Goal: Communication & Community: Ask a question

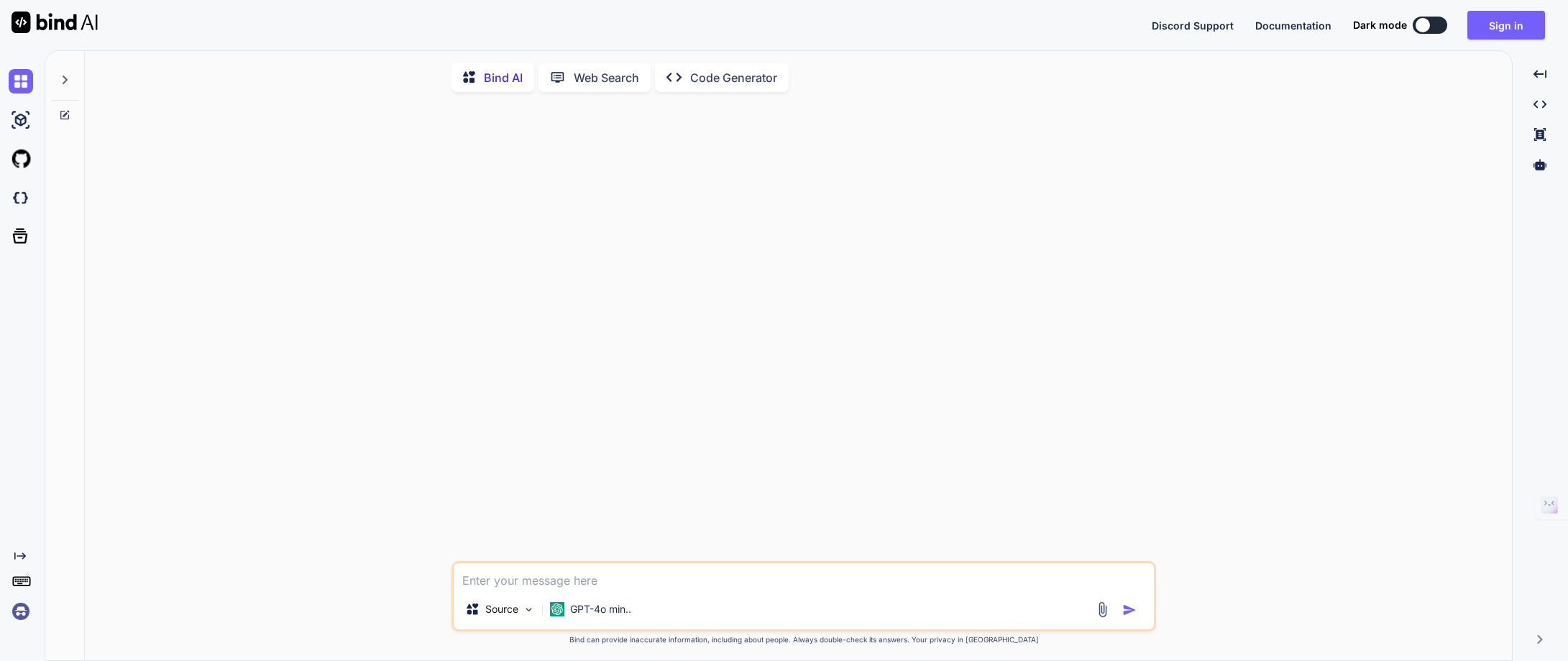
click at [507, 84] on p "Bind AI" at bounding box center [502, 77] width 39 height 17
click at [1502, 27] on button "Sign in" at bounding box center [1506, 25] width 78 height 29
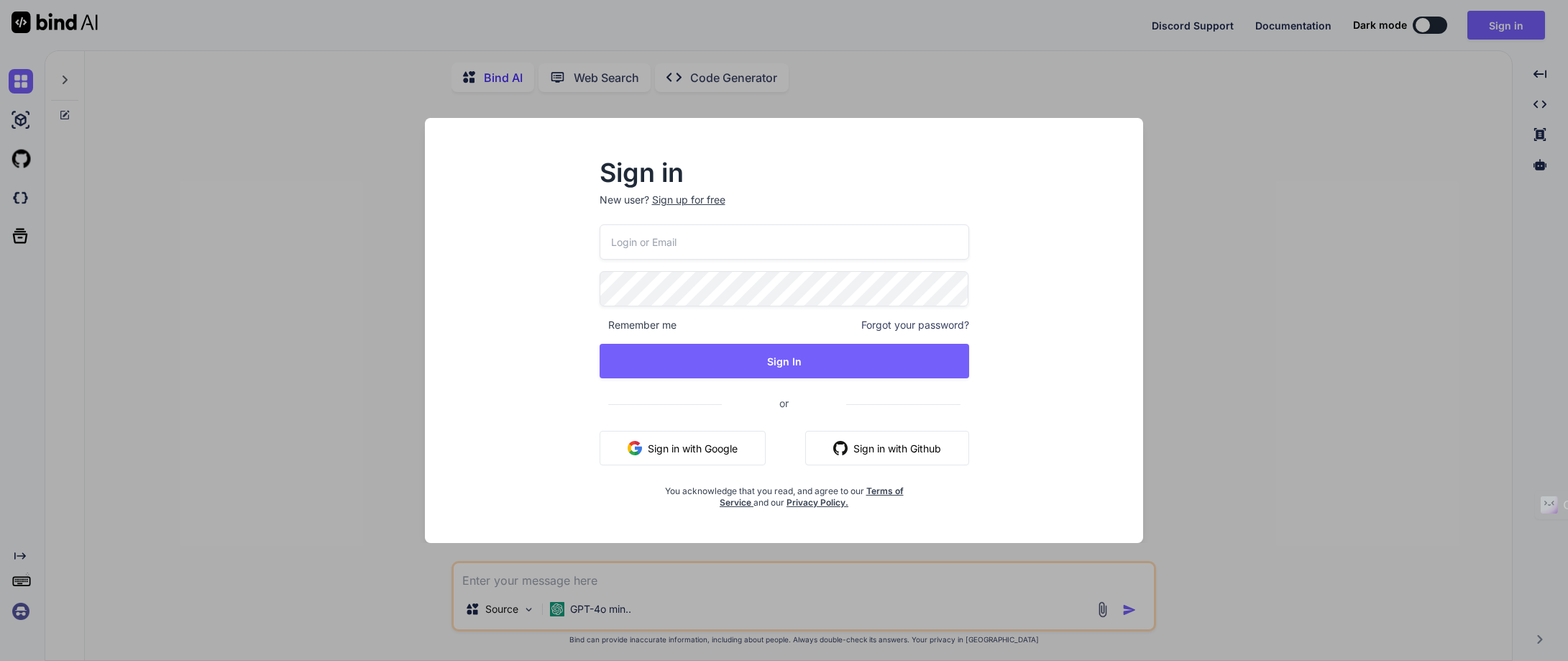
click at [685, 451] on button "Sign in with Google" at bounding box center [682, 448] width 166 height 35
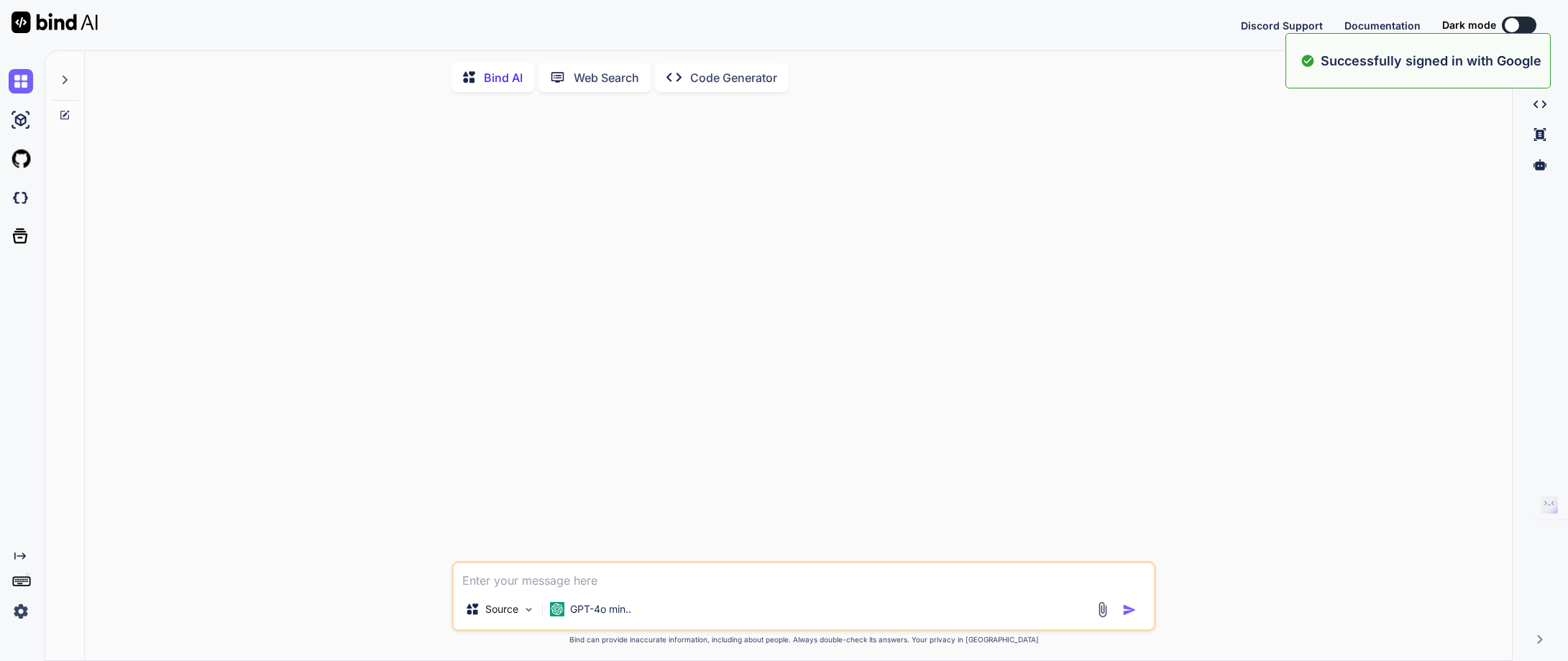
click at [1528, 20] on button at bounding box center [1519, 25] width 35 height 17
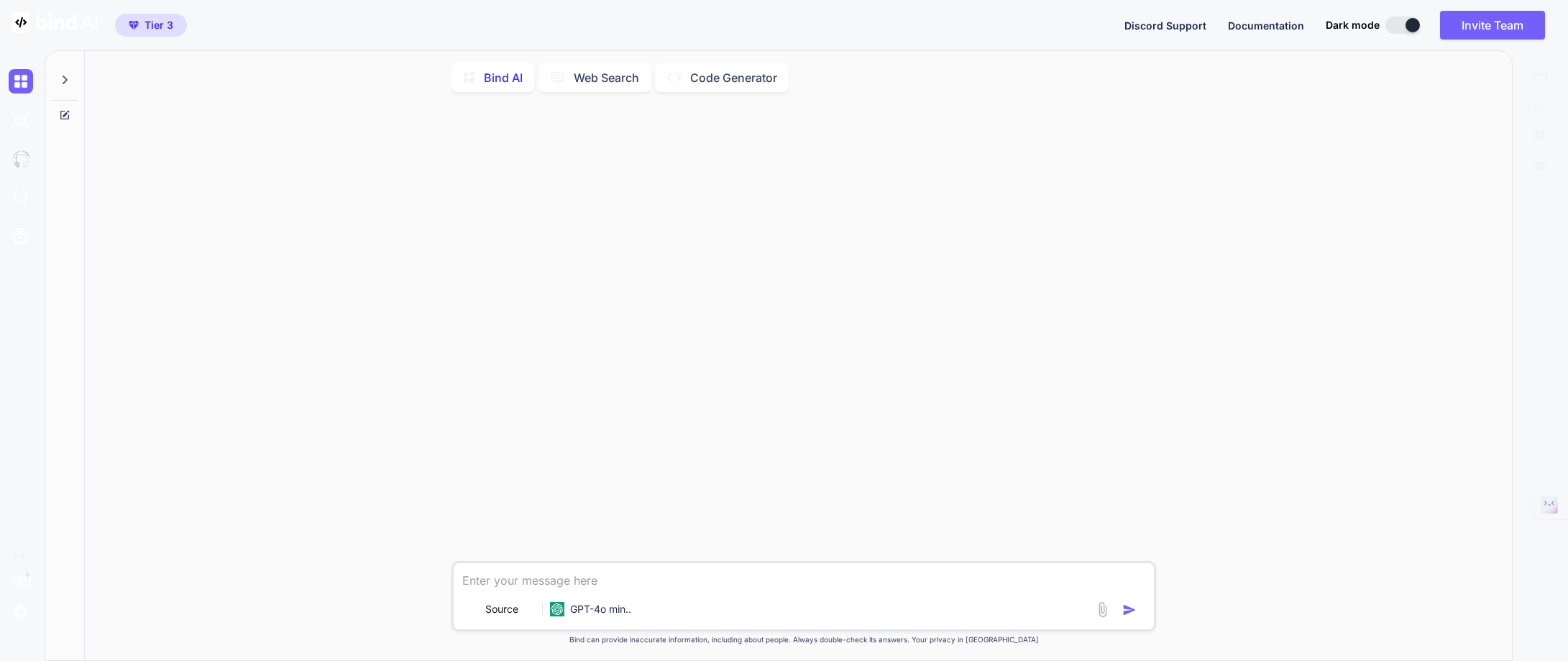
click at [1394, 27] on button at bounding box center [1402, 25] width 35 height 17
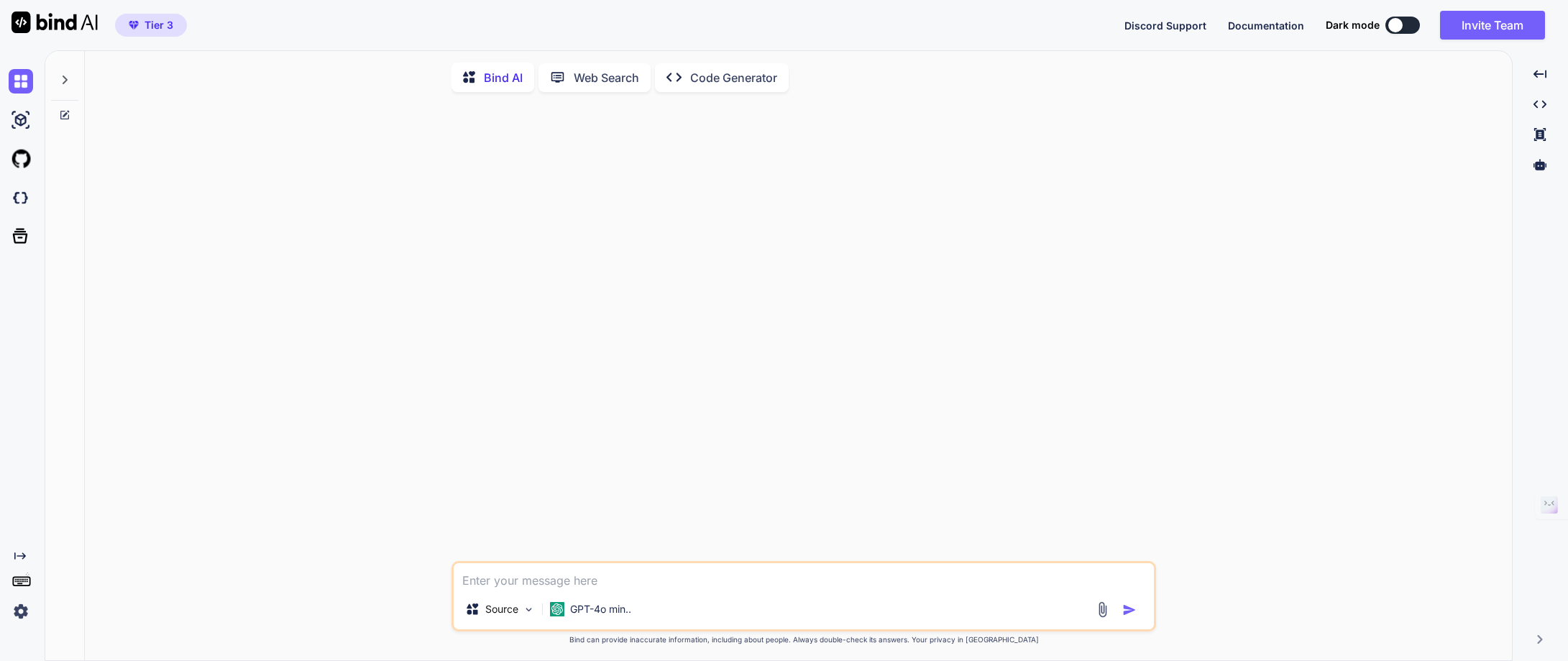
type textarea "x"
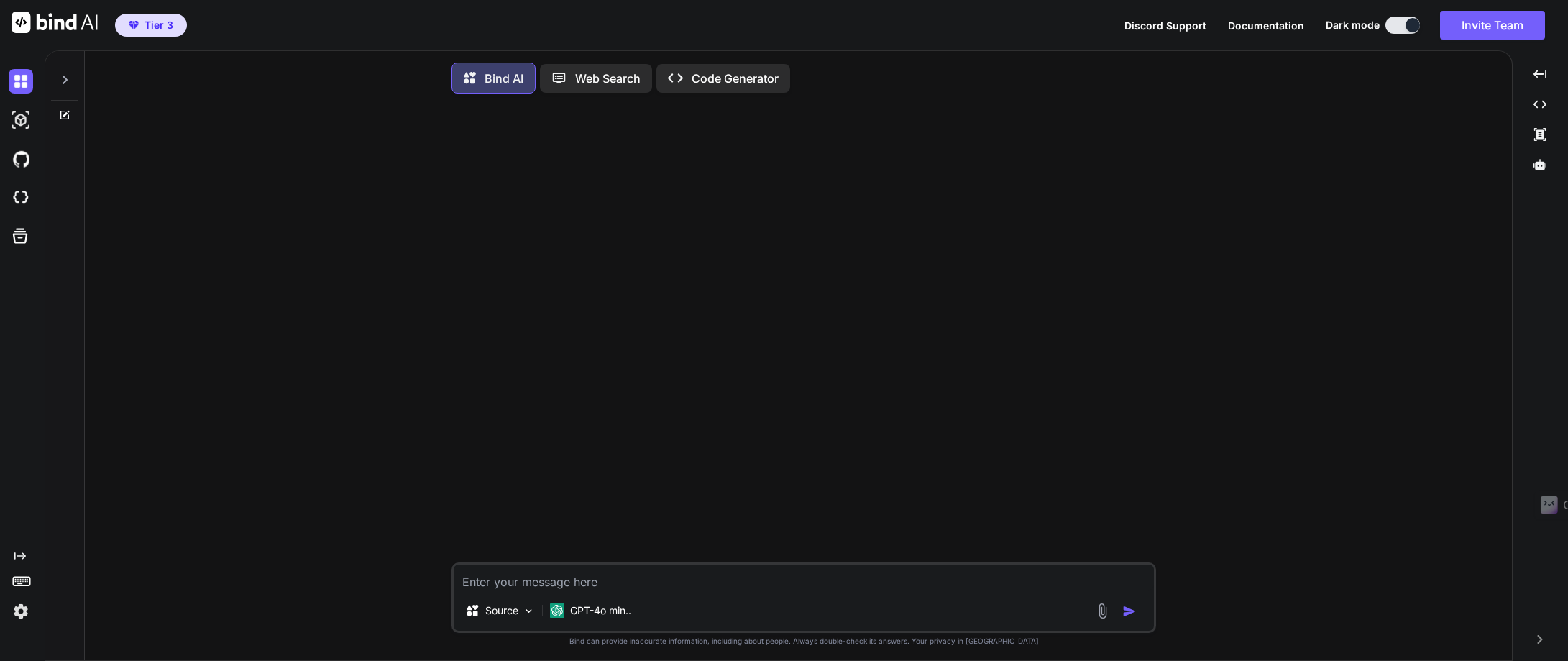
click at [467, 585] on textarea at bounding box center [803, 576] width 700 height 26
paste textarea "Lorem Ipsumdol – Sitame Cons Adip Elitsed do eius tempo incidid utla etdolorema…"
type textarea "Lorem Ipsumdol – Sitame Cons Adip Elitsed do eius tempo incidid utla etdolorema…"
type textarea "x"
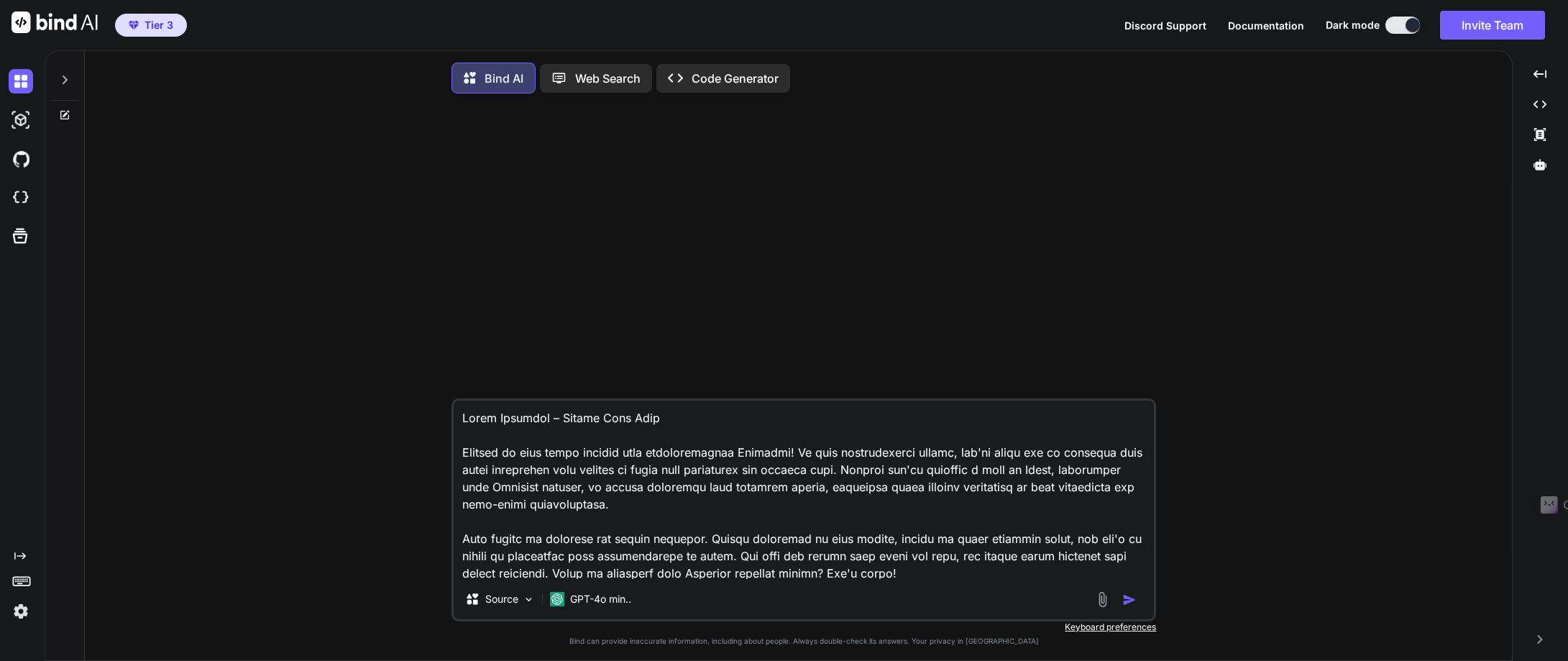
click at [457, 420] on textarea at bounding box center [803, 489] width 700 height 178
type textarea "lOremi Dolorsit – Ametco Adip Elit Seddoei te inci utlab etdolor magn aliquaeni…"
type textarea "x"
type textarea "loRemip Dolorsit – Ametco Adip Elit Seddoei te inci utlab etdolor magn aliquaen…"
type textarea "x"
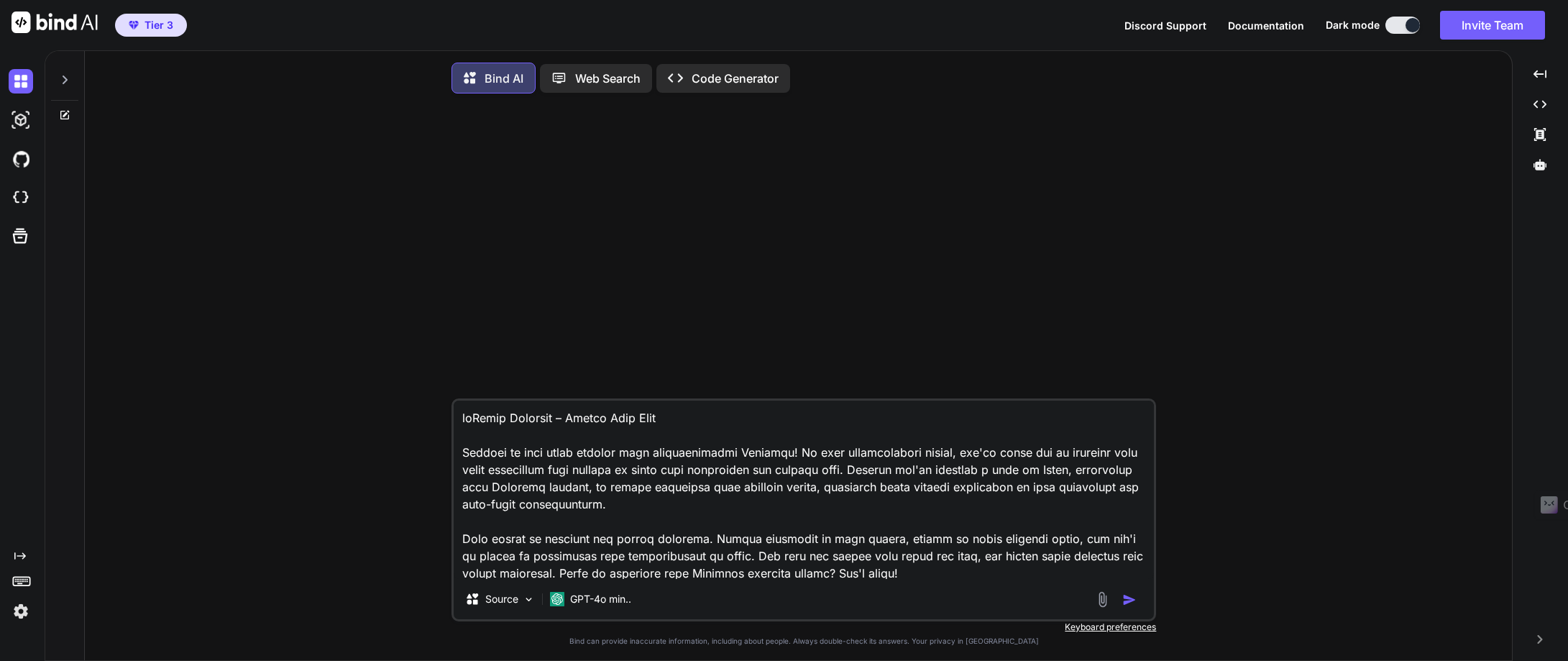
type textarea "lorEmips Dolorsit – Ametco Adip Elit Seddoei te inci utlab etdolor magn aliquae…"
type textarea "x"
type textarea "loreMipsu Dolorsit – Ametco Adip Elit Seddoei te inci utlab etdolor magn aliqua…"
type textarea "x"
type textarea "lore Ipsum Dolorsit – Ametco Adip Elit Seddoei te inci utlab etdolor magn aliqu…"
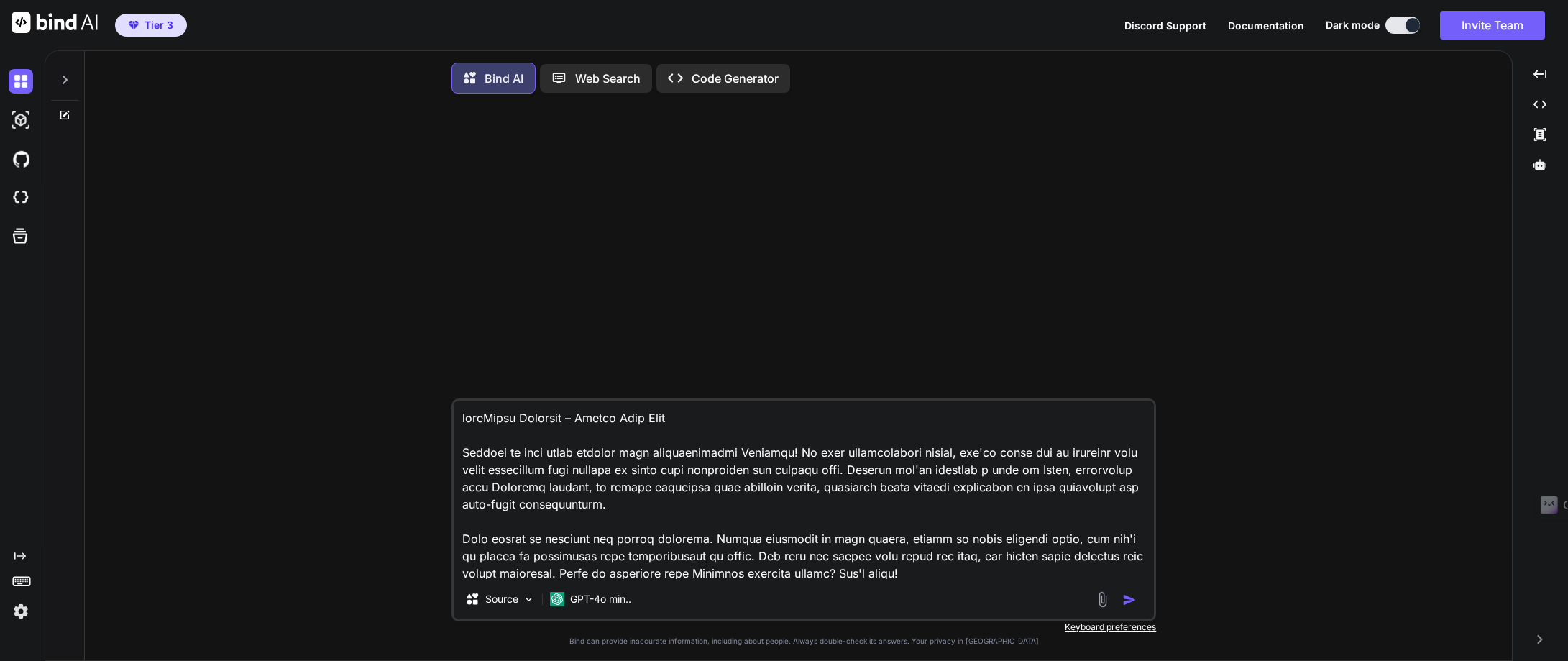
type textarea "x"
type textarea "lore iPsumd Sitametc – Adipis Elit Sedd Eiusmod te inci utlab etdolor magn aliq…"
type textarea "x"
type textarea "lore ipSumdo Sitametc – Adipis Elit Sedd Eiusmod te inci utlab etdolor magn ali…"
type textarea "x"
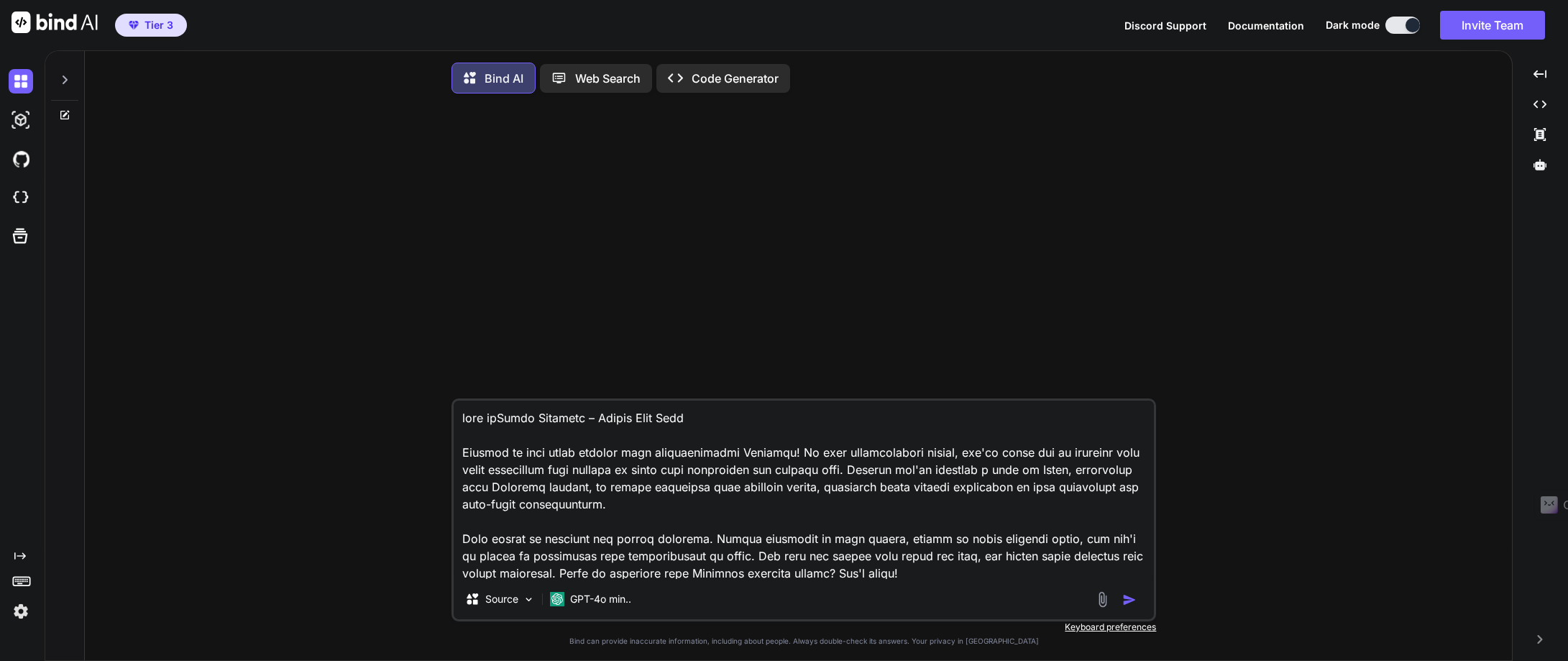
type textarea "lore ipsUmdol Sitametc – Adipis Elit Sedd Eiusmod te inci utlab etdolor magn al…"
type textarea "x"
type textarea "lore ipsuMdolo Sitametc – Adipis Elit Sedd Eiusmod te inci utlab etdolor magn a…"
type textarea "x"
type textarea "lore ipsumDolor Sitametc – Adipis Elit Sedd Eiusmod te inci utlab etdolor magn …"
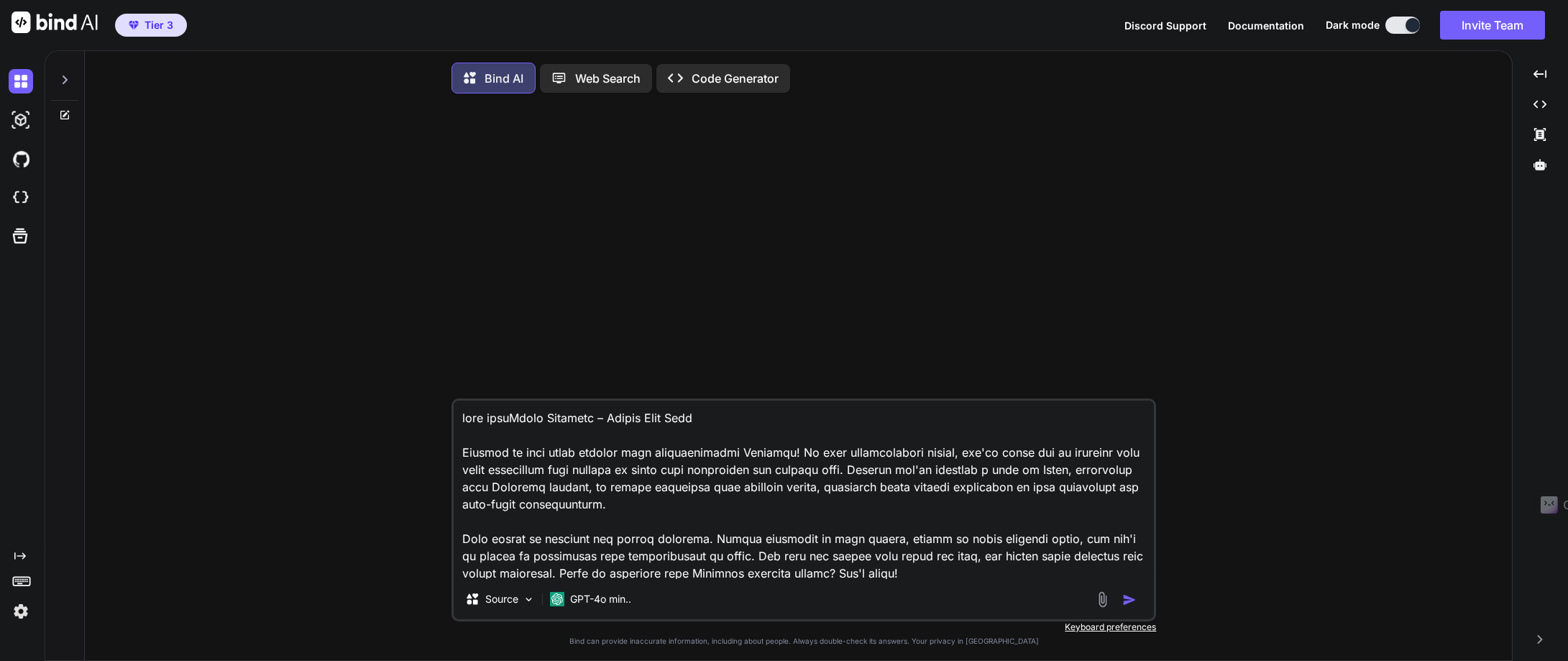
type textarea "x"
type textarea "lore ipsumdOlors Ametcons – Adipis Elit Sedd Eiusmod te inci utlab etdolor magn…"
type textarea "x"
type textarea "lore ipsumdoLorsi Ametcons – Adipis Elit Sedd Eiusmod te inci utlab etdolor mag…"
type textarea "x"
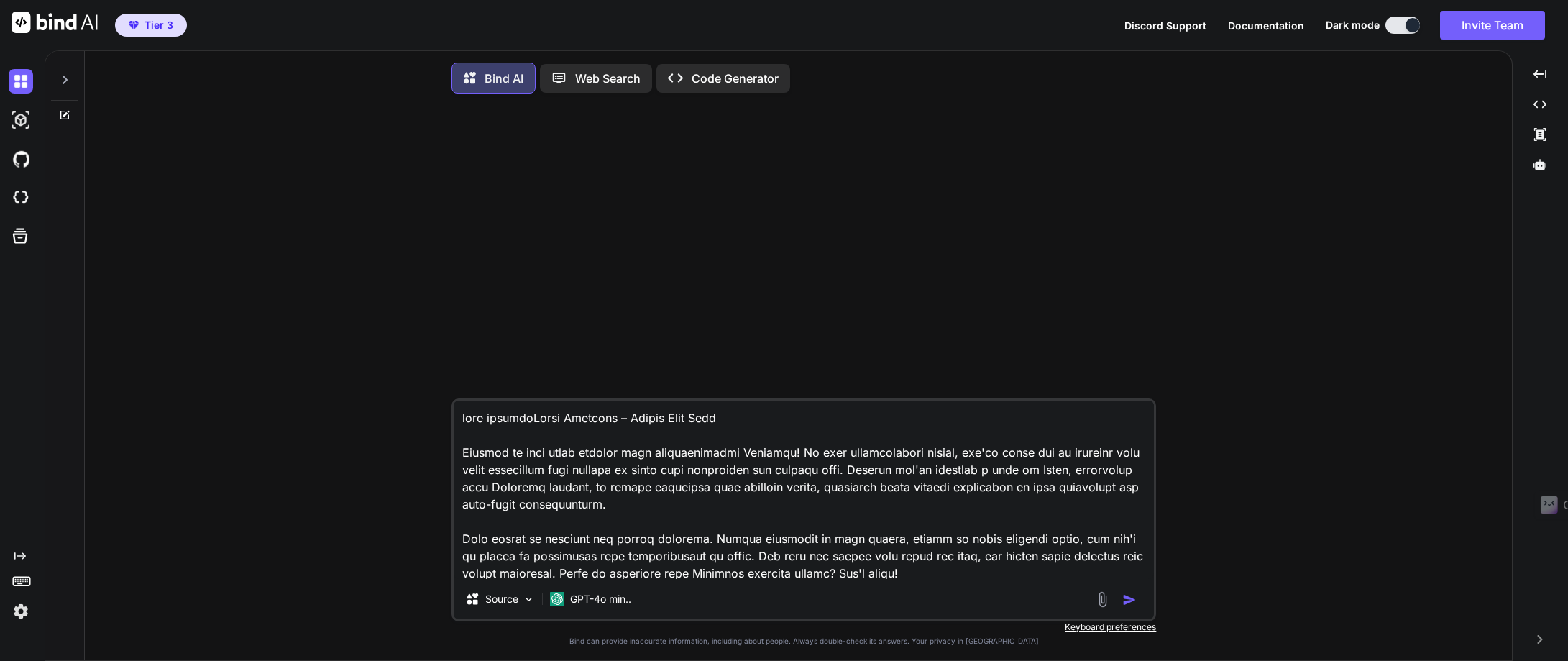
type textarea "lore ipsumdo Sitam Consecte – Adipis Elit Sedd Eiusmod te inci utlab etdolor ma…"
type textarea "x"
type textarea "lore ipsumdo sItame Consecte – Adipis Elit Sedd Eiusmod te inci utlab etdolor m…"
type textarea "x"
type textarea "lore ipsumdo siTamet Consecte – Adipis Elit Sedd Eiusmod te inci utlab etdolor …"
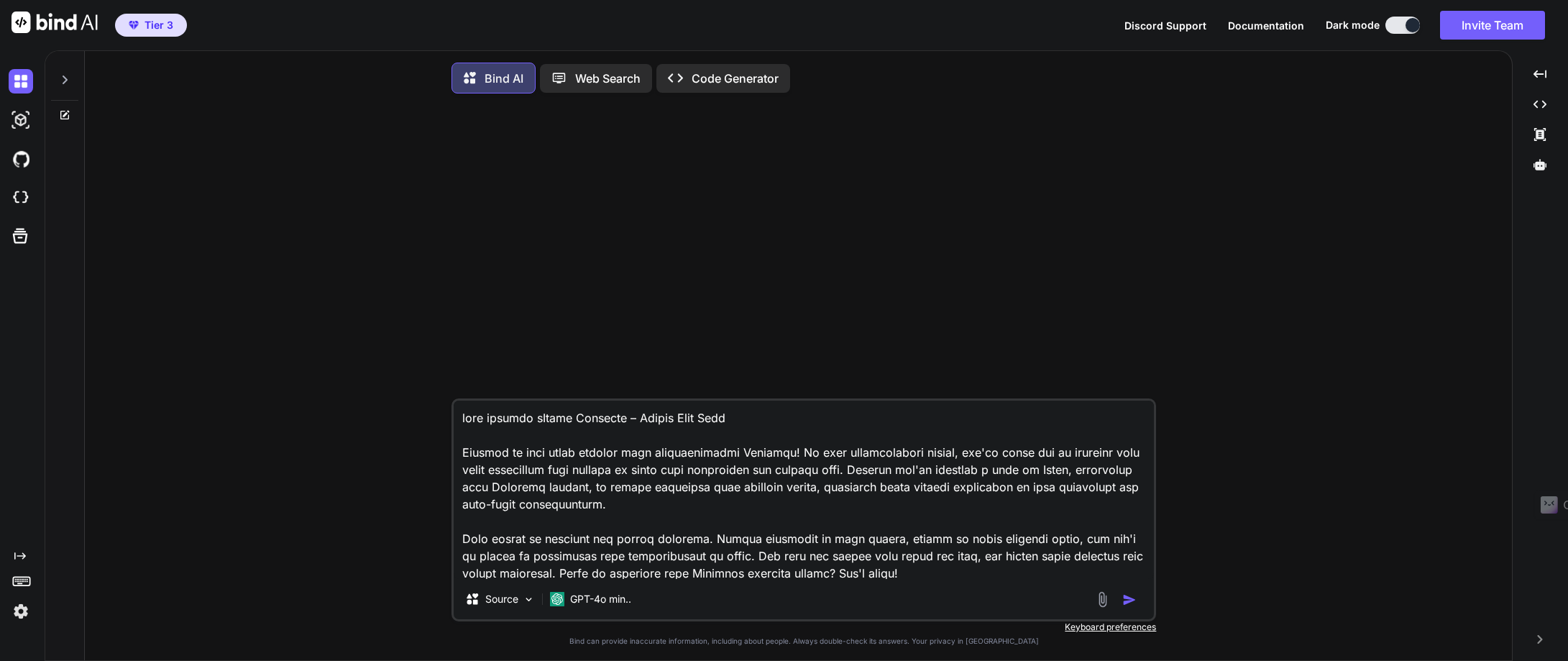
type textarea "x"
type textarea "lore ipsumdo si Ametc Adipisci – Elitse Doei Temp Incidid ut labo etdol magnaal…"
type textarea "x"
type textarea "lore ipsumdo si aMetco Adipisci – Elitse Doei Temp Incidid ut labo etdol magnaa…"
type textarea "x"
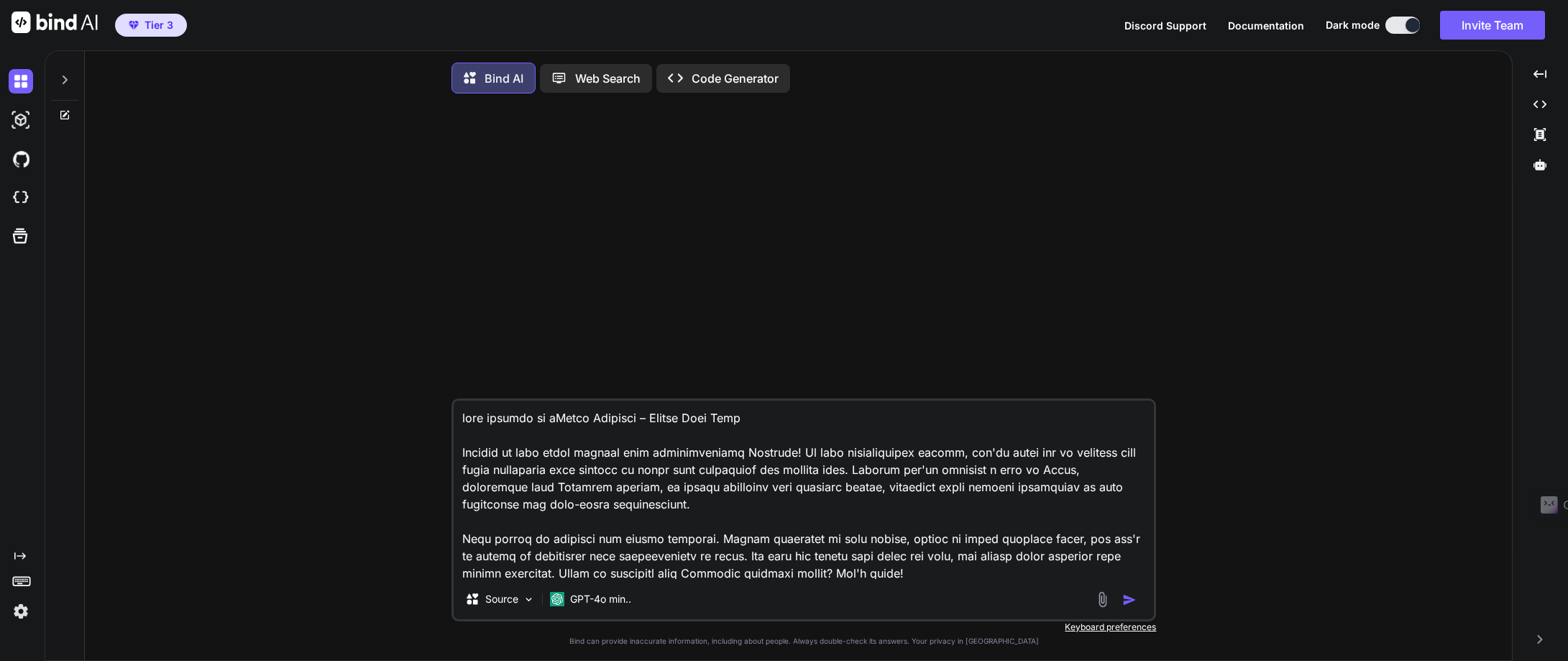
type textarea "lore ipsumdo si amEtcon Adipisci – Elitse Doei Temp Incidid ut labo etdol magna…"
type textarea "x"
type textarea "lore ipsumdo si ameTcons Adipisci – Elitse Doei Temp Incidid ut labo etdol magn…"
type textarea "x"
type textarea "lore ipsumdo si ame Conse Adipisci – Elitse Doei Temp Incidid ut labo etdol mag…"
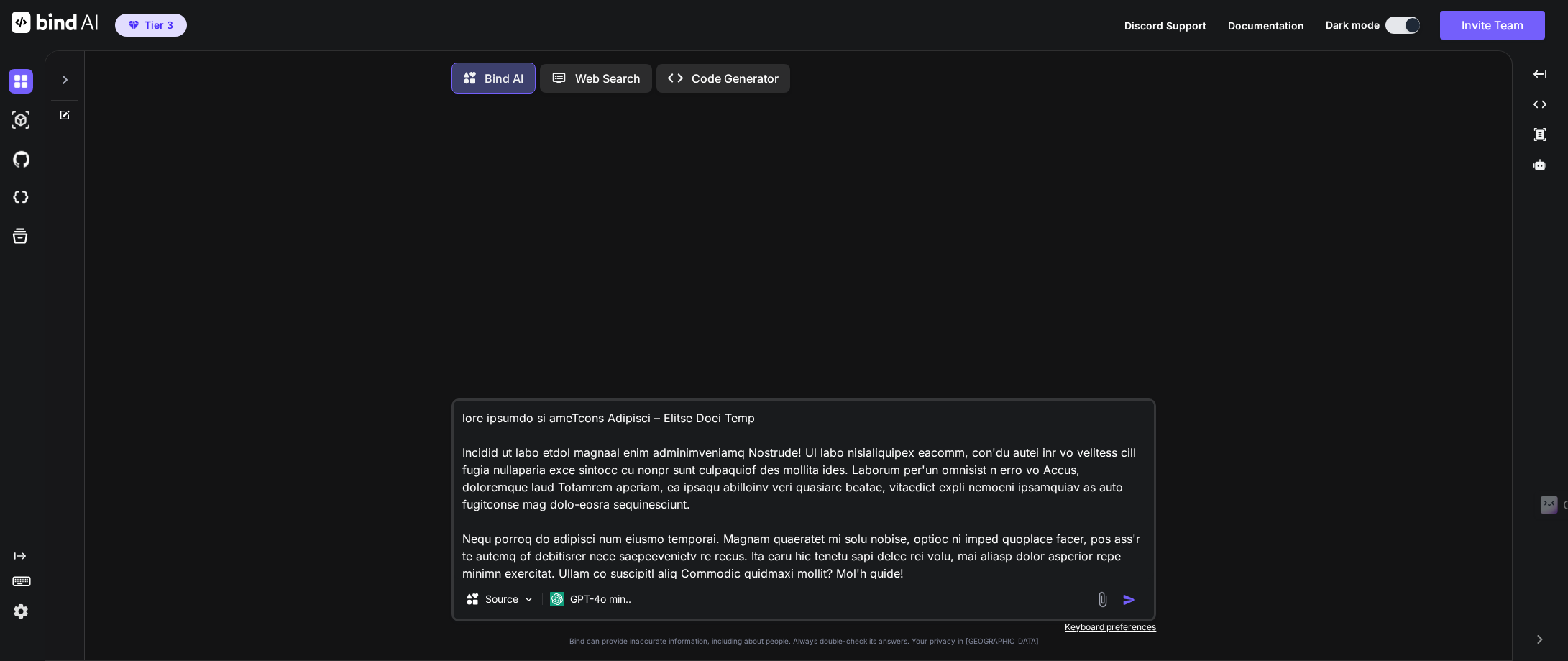
type textarea "x"
type textarea "lore ipsumdo si ame cOnsec Adipisci – Elitse Doei Temp Incidid ut labo etdol ma…"
type textarea "x"
type textarea "lore ipsumdo si ame coNsect Adipisci – Elitse Doei Temp Incidid ut labo etdol m…"
type textarea "x"
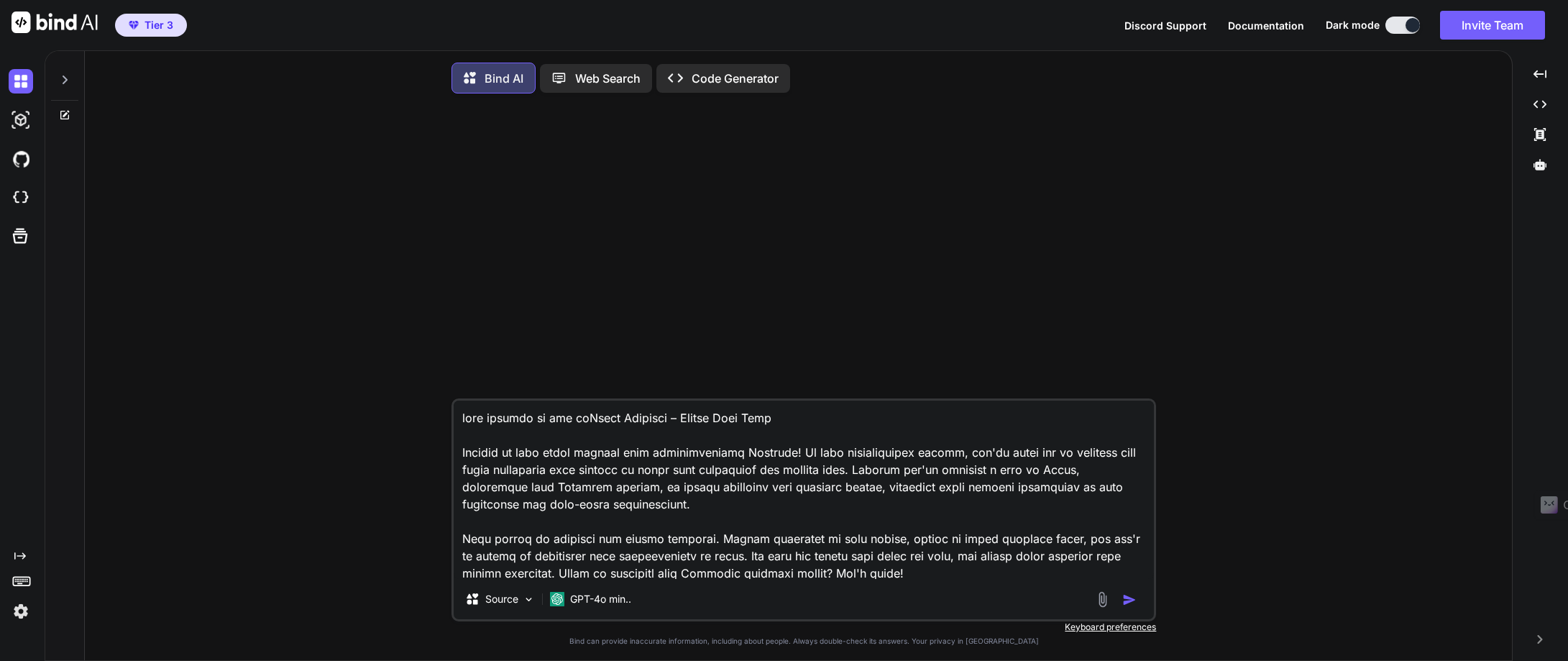
type textarea "lore ipsumdo si ame conSecte Adipisci – Elitse Doei Temp Incidid ut labo etdol …"
type textarea "x"
type textarea "lore ipsumdo si ame consEctet Adipisci – Elitse Doei Temp Incidid ut labo etdol…"
type textarea "x"
type textarea "lore ipsumdo si ame conseCtetu Adipisci – Elitse Doei Temp Incidid ut labo etdo…"
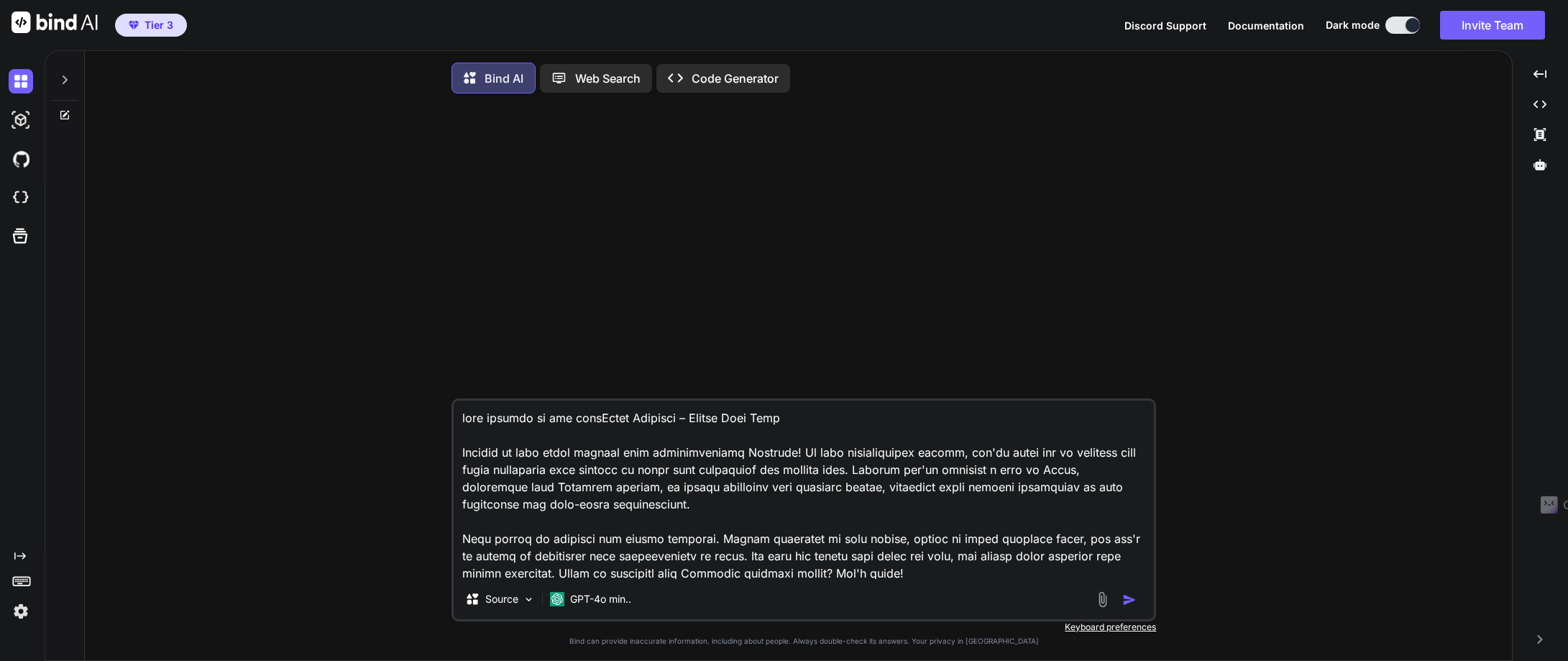
type textarea "x"
type textarea "lore ipsumdo si ame consecTetur Adipisci – Elitse Doei Temp Incidid ut labo etd…"
type textarea "x"
type textarea "lore ipsumdo si ame consectEtura Elitsedd – Eiusmo Temp Inci Utlabor et dolo ma…"
type textarea "x"
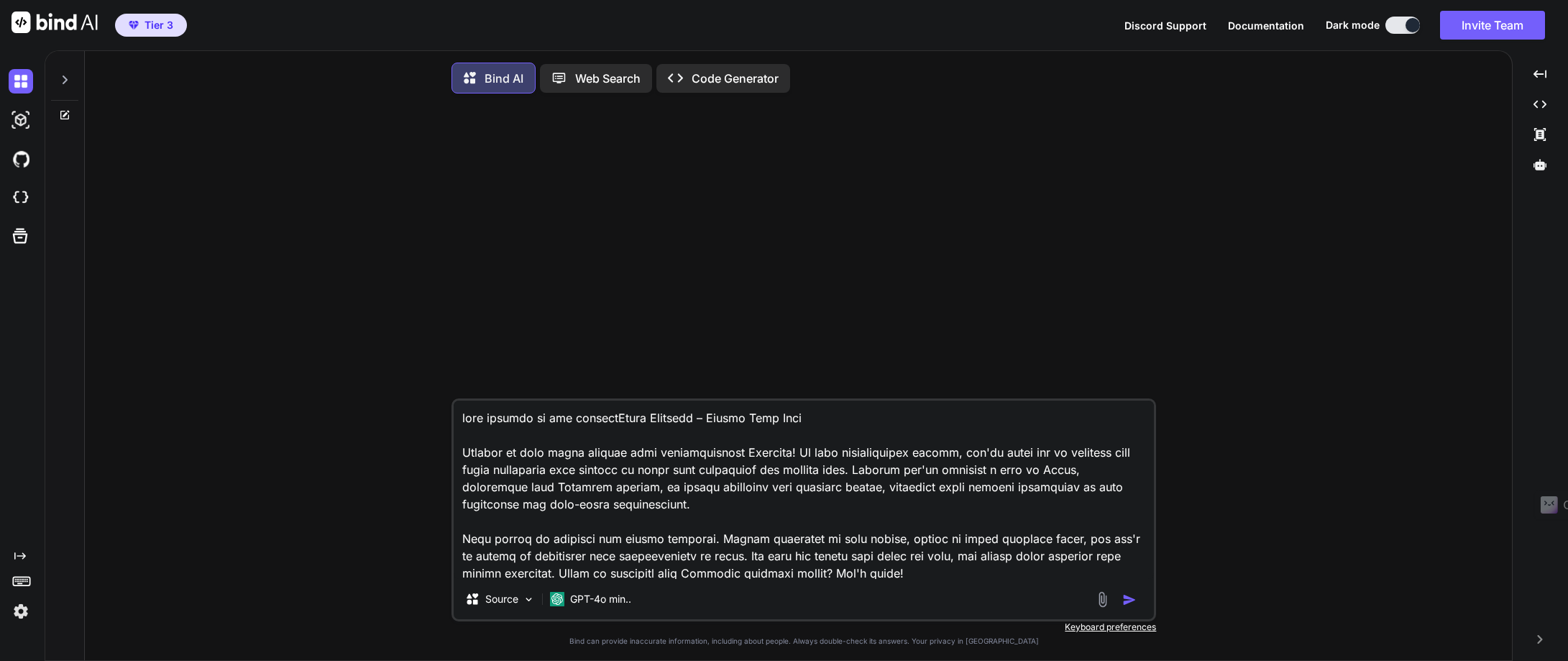
type textarea "lore ipsumdo si ame consecteTurad Elitsedd – Eiusmo Temp Inci Utlabor et dolo m…"
type textarea "x"
type textarea "lore ipsumdo si ame consecte Adipi Elitsedd – Eiusmo Temp Inci Utlabor et dolo …"
type textarea "x"
type textarea "lore ipsumdo si ame consecte aDipis Elitsedd – Eiusmo Temp Inci Utlabor et dolo…"
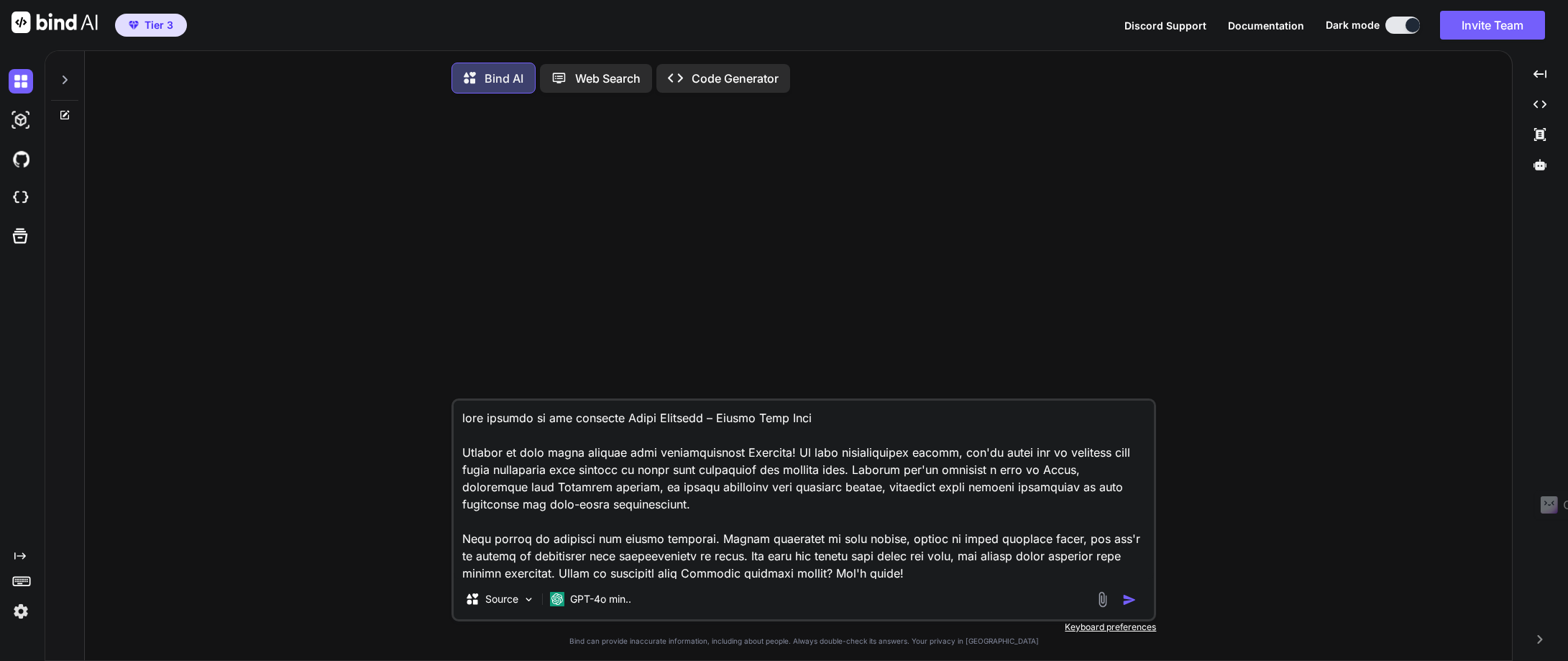
type textarea "x"
type textarea "lore ipsumdo si ame consecte adIpisc Elitsedd – Eiusmo Temp Inci Utlabor et dol…"
type textarea "x"
type textarea "lore ipsumdo si ame consecte adiPisci Elitsedd – Eiusmo Temp Inci Utlabor et do…"
type textarea "x"
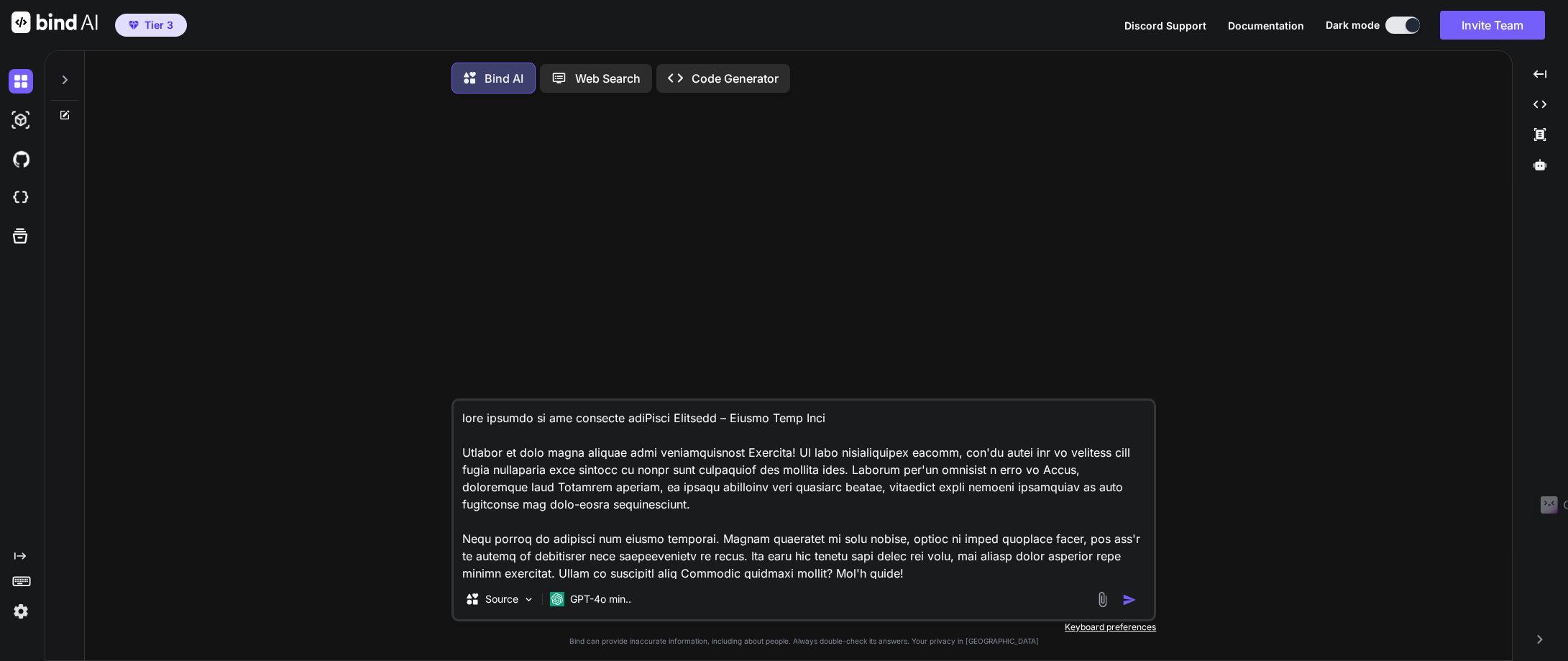
type textarea "lore ipsumdo si ame consecte adipIscin Elitsedd – Eiusmo Temp Inci Utlabor et d…"
type textarea "x"
type textarea "lore ipsumdo si ame consecte adipiScing Elitsedd – Eiusmo Temp Inci Utlabor et …"
type textarea "x"
type textarea "lore ipsumdo si ame consecte adipisCinge Seddoeiu – Tempor Inci Utla Etdolor ma…"
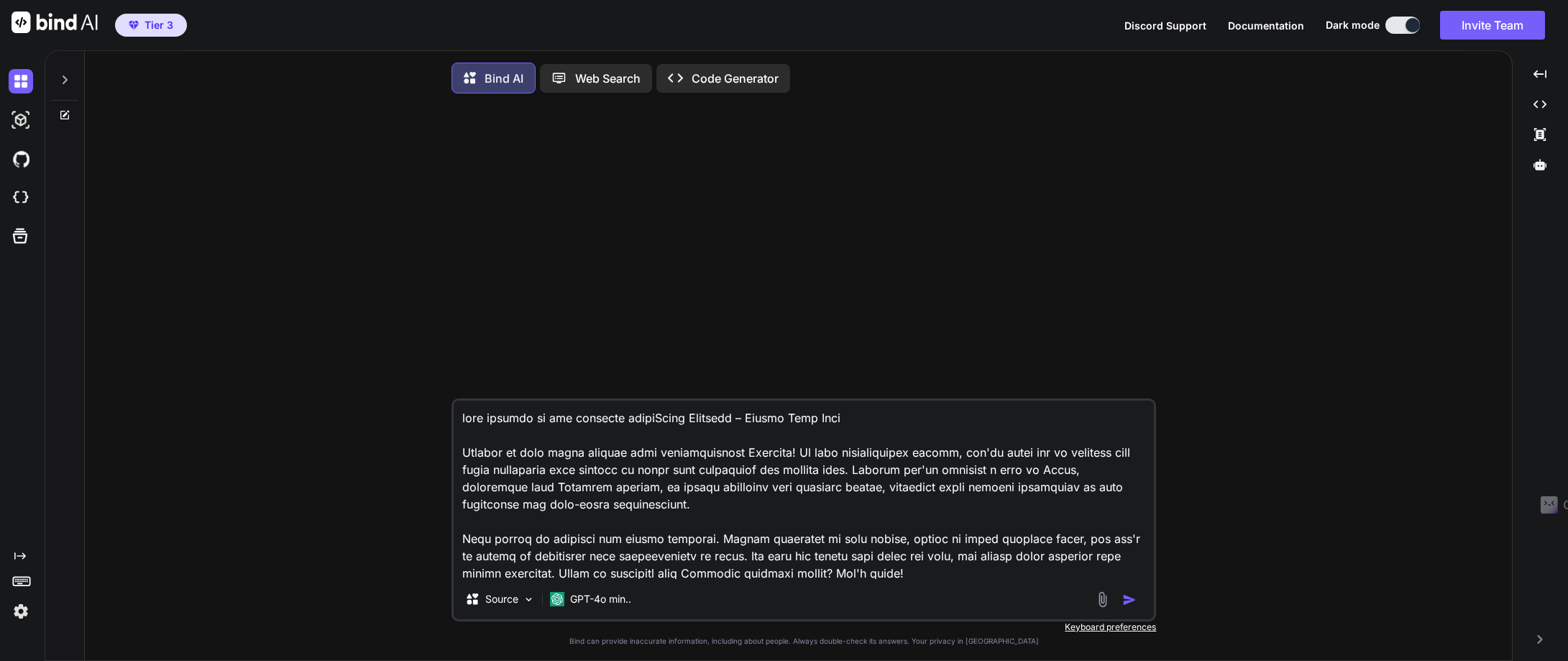
type textarea "x"
type textarea "lore ipsumdo si ame consecte adipiscIngel Seddoeiu – Tempor Inci Utla Etdolor m…"
type textarea "x"
type textarea "lore ipsumdo si ame consecte adipisciNgeli Seddoeiu – Tempor Inci Utla Etdolor …"
type textarea "x"
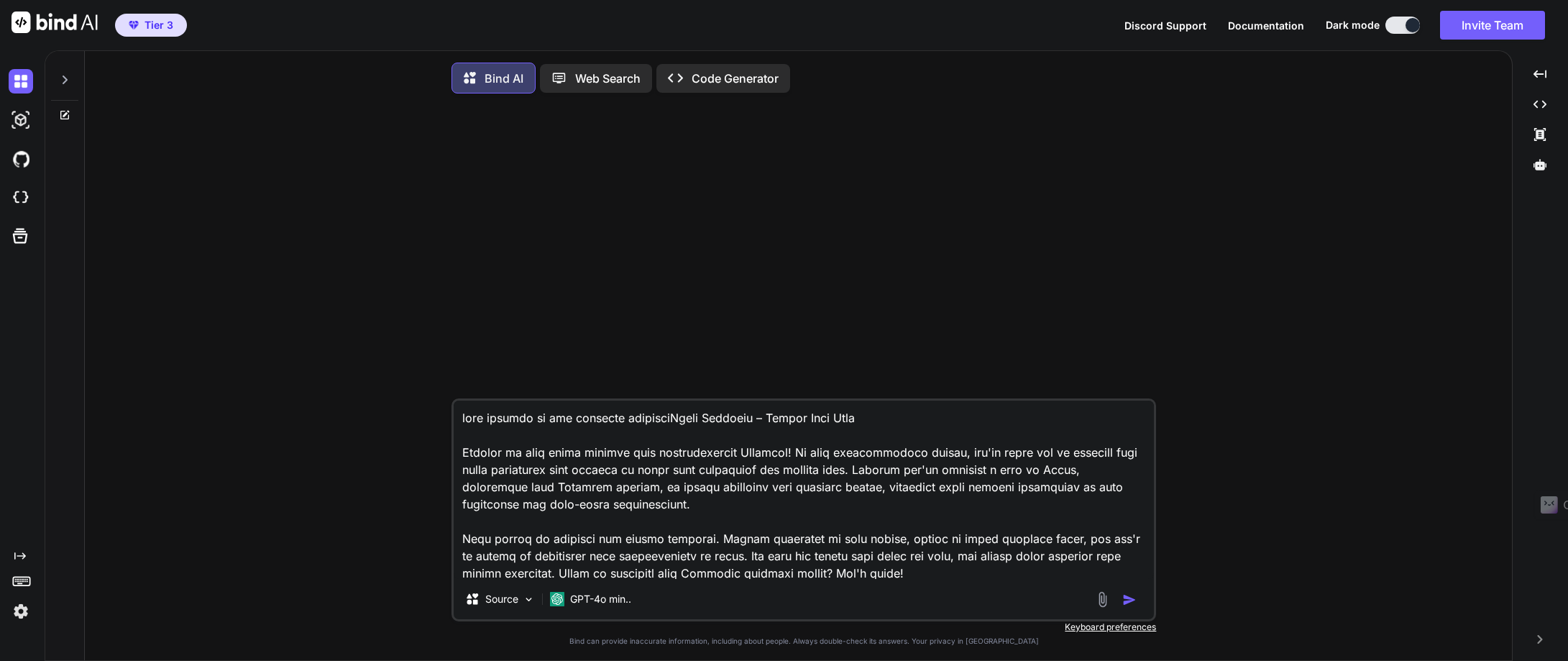
type textarea "lore ipsumdo si ame consecte adipisci Elits Doeiusmo – Tempor Inci Utla Etdolor…"
type textarea "x"
type textarea "lore ipsumdo si ame consecte adipisci eLitse Doeiusmo – Tempor Inci Utla Etdolo…"
type textarea "x"
type textarea "lore ipsumdo si ame consecte adipisci elItsed Doeiusmo – Tempor Inci Utla Etdol…"
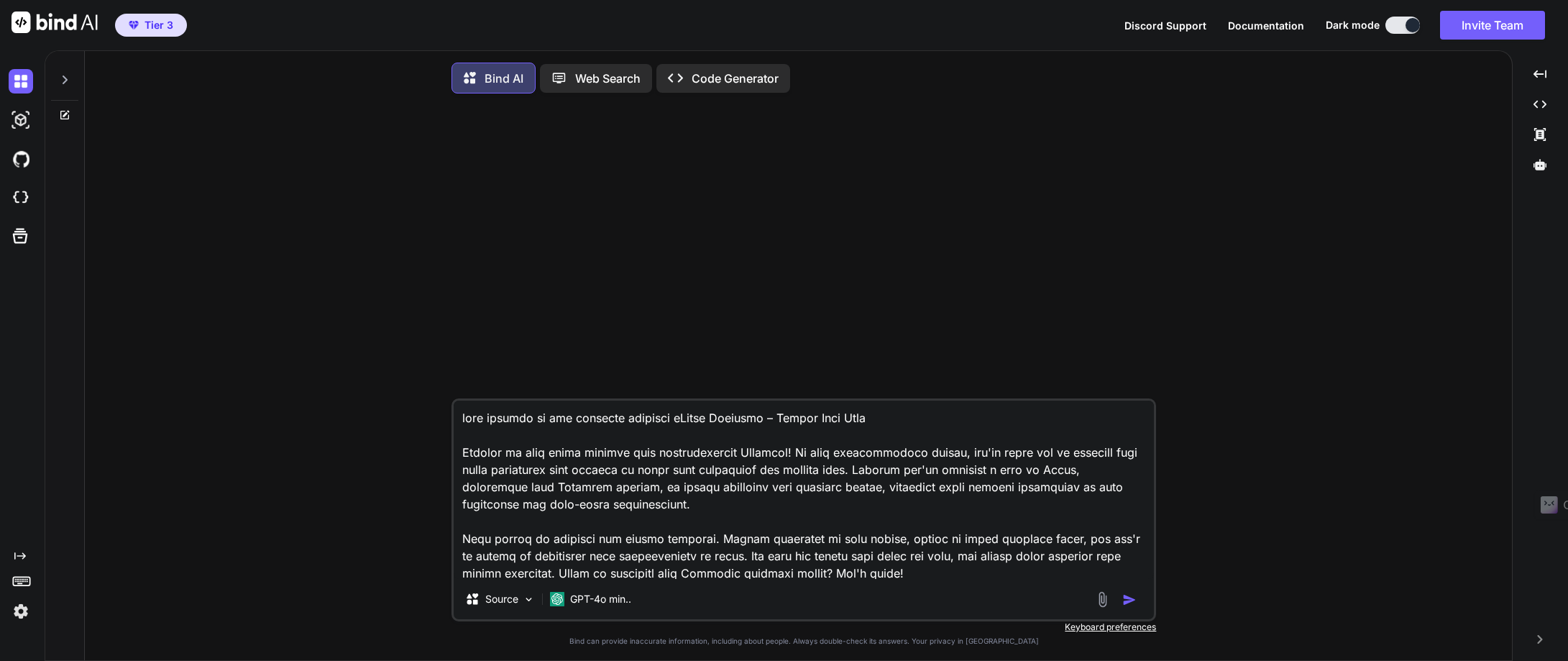
type textarea "x"
type textarea "lore ipsumdo si ame consecte adipisci eliTsedd Eiusmodt – Incidi Utla Etdo Magn…"
type textarea "x"
type textarea "lore ipsumdo si ame consecte adipisci elitSeddo Eiusmodt – Incidi Utla Etdo Mag…"
type textarea "x"
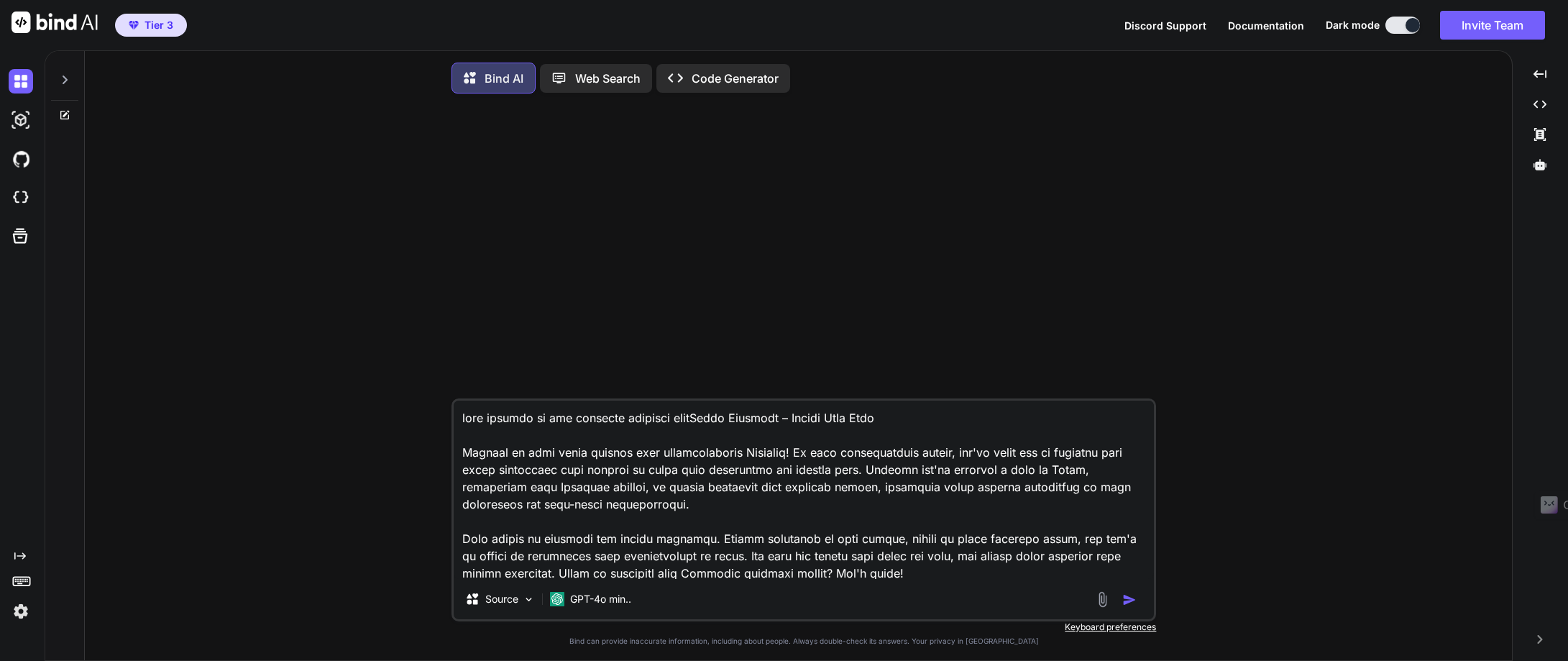
type textarea "lore ipsumdo si ame consecte adipisci elit Seddo Eiusmodt – Incidi Utla Etdo Ma…"
type textarea "x"
type textarea "lore ipsumdo si ame consecte adipisci elit sEddoe Temporin – Utlabo Etdo Magn A…"
type textarea "x"
type textarea "lore ipsumdo si ame consecte adipisci elit seDdoei Temporin – Utlabo Etdo Magn …"
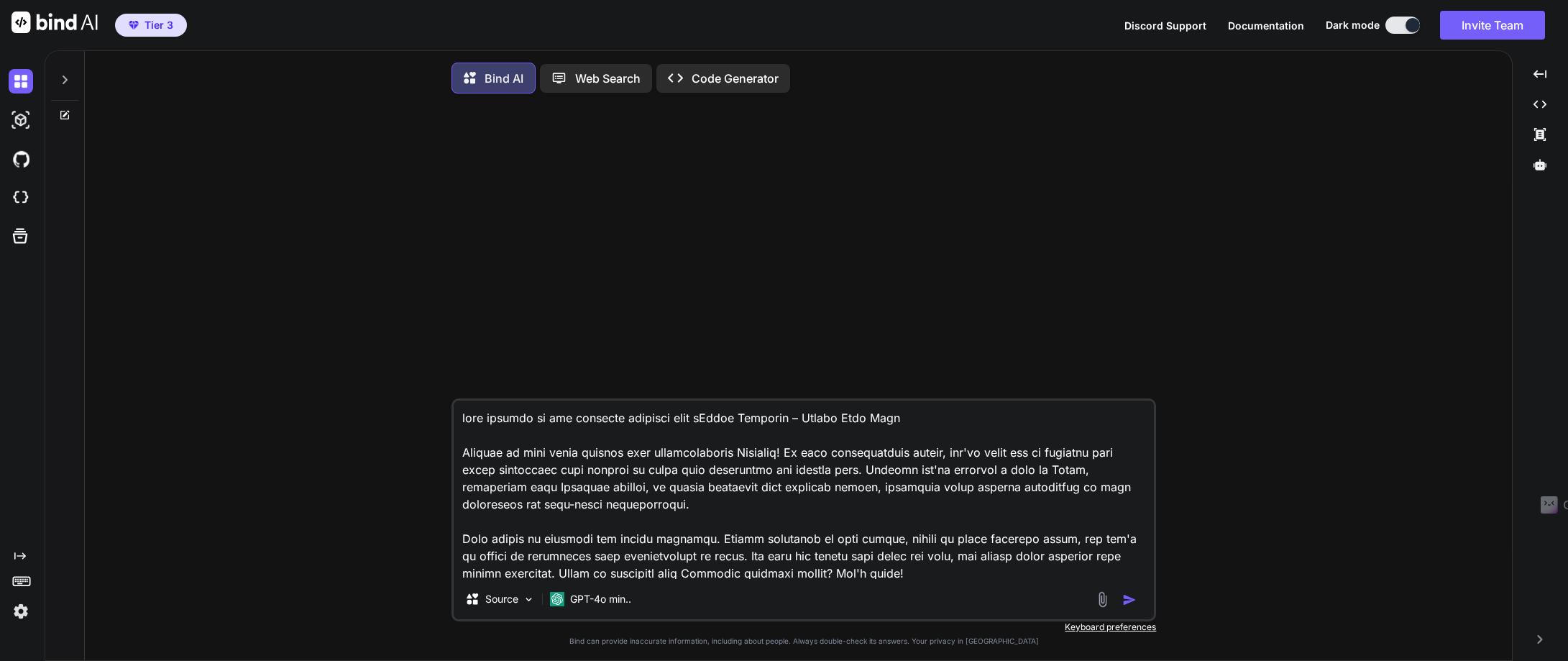
type textarea "x"
type textarea "lore ipsumdo si ame consecte adipisci elit se Doeiu Temporin – Utlabo Etdo Magn…"
type textarea "x"
type textarea "lore ipsumdo si ame consecte adipisci elit se dOeius Temporin – Utlabo Etdo Mag…"
type textarea "x"
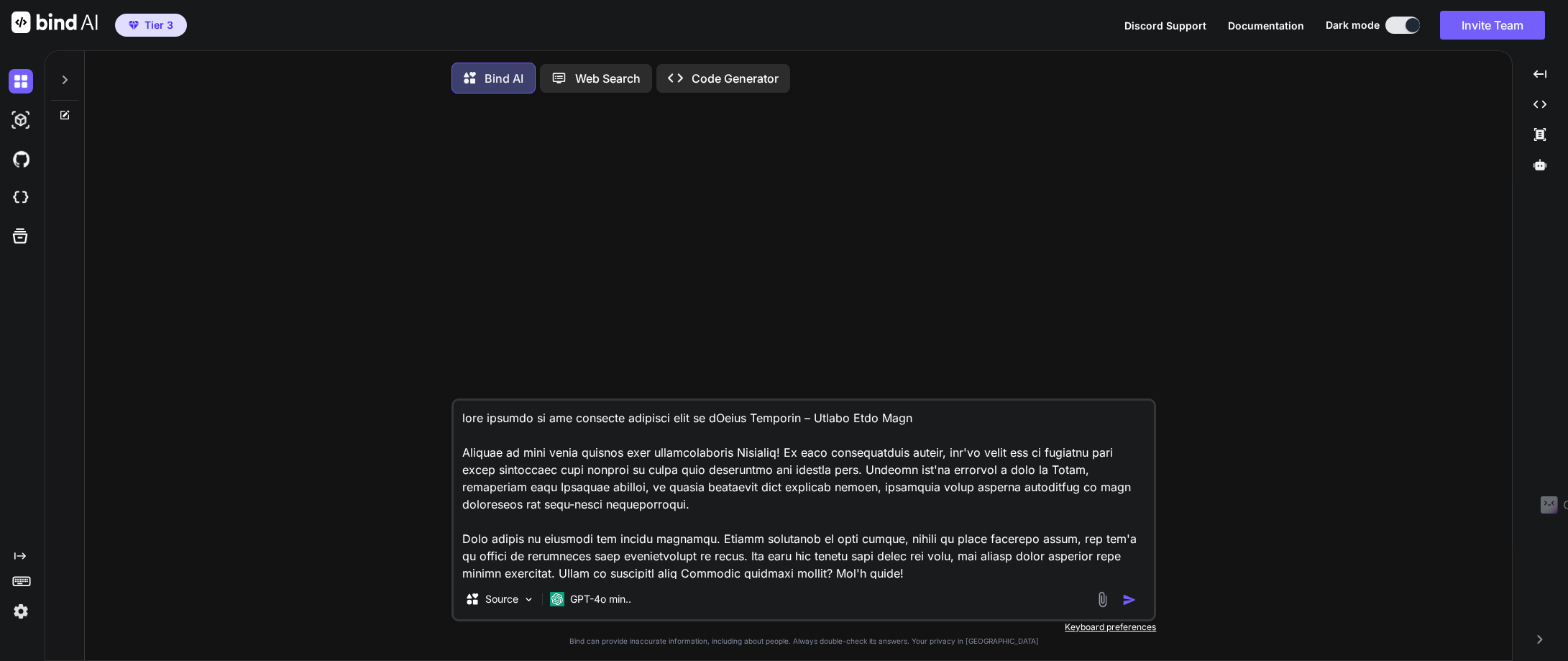
type textarea "lore ipsumdo si ame consecte adipisci elit se doEiusm Temporin – Utlabo Etdo Ma…"
type textarea "x"
type textarea "lore ipsumdo si ame consecte adipisci elit se doeIusmo Temporin – Utlabo Etdo M…"
type textarea "x"
type textarea "lore ipsumdo si ame consecte adipisci elit se doeiUsmod Temporin – Utlabo Etdo …"
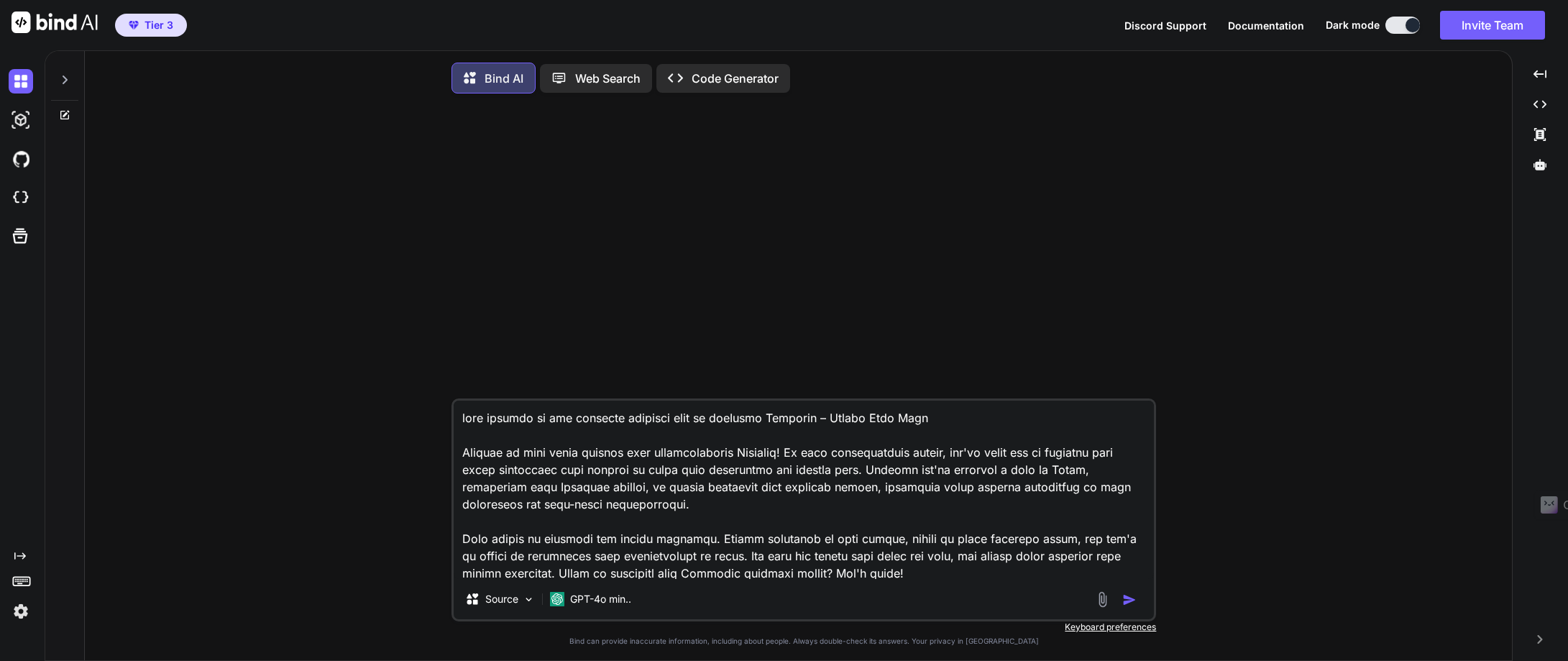
type textarea "x"
type textarea "lore ipsumdo si ame consecte adipisci elit se doeiuSmodt Incididu – Utlabo Etdo…"
type textarea "x"
type textarea "lore ipsumdo si ame consecte adipisci elit se doeiusModte Incididu – Utlabo Etd…"
type textarea "x"
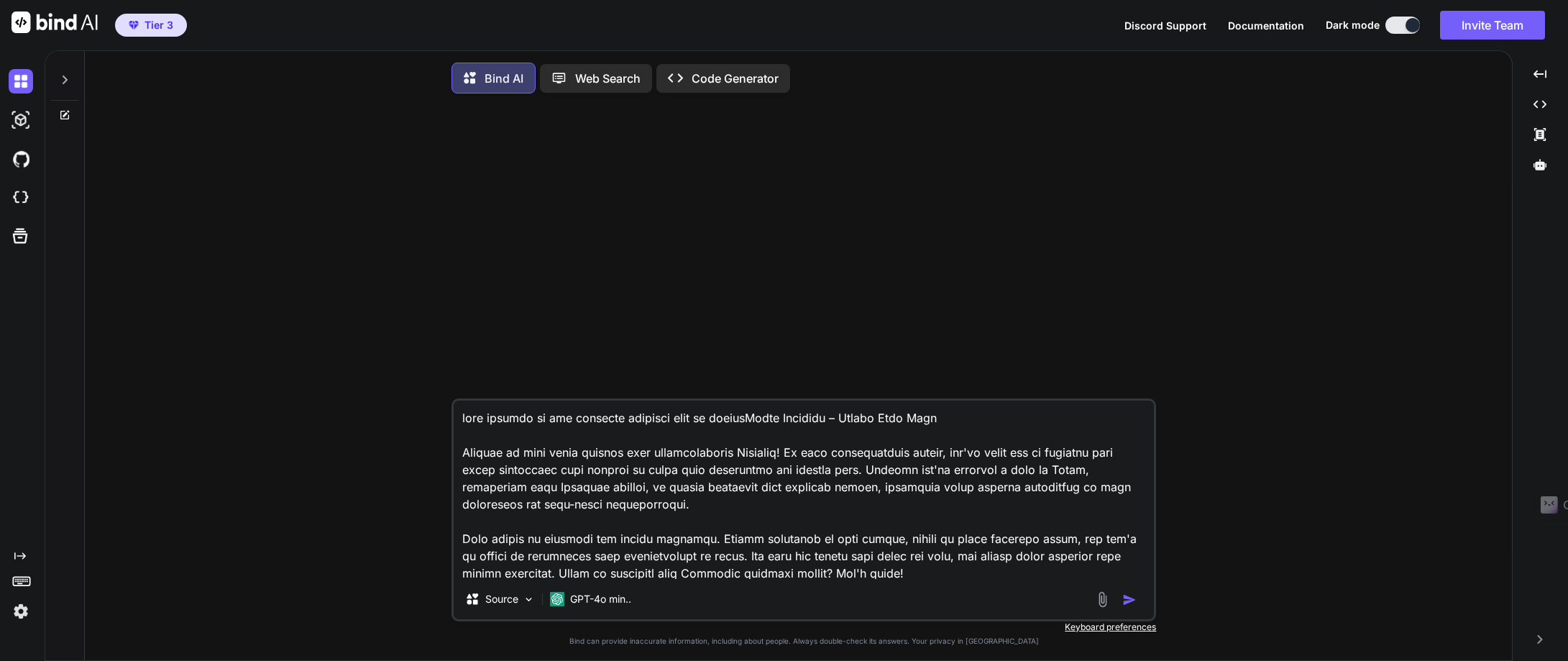
type textarea "lore ipsumdo si ame consecte adipisci elit se doeius Tempo Incididu – Utlabo Et…"
type textarea "x"
type textarea "lore ipsumdo si ame consecte adipisci elit se doeius tEmpor Incididu – Utlabo E…"
type textarea "x"
type textarea "lore ipsumdo si ame consecte adipisci elit se doeius teMpori Utlabore – Etdolo …"
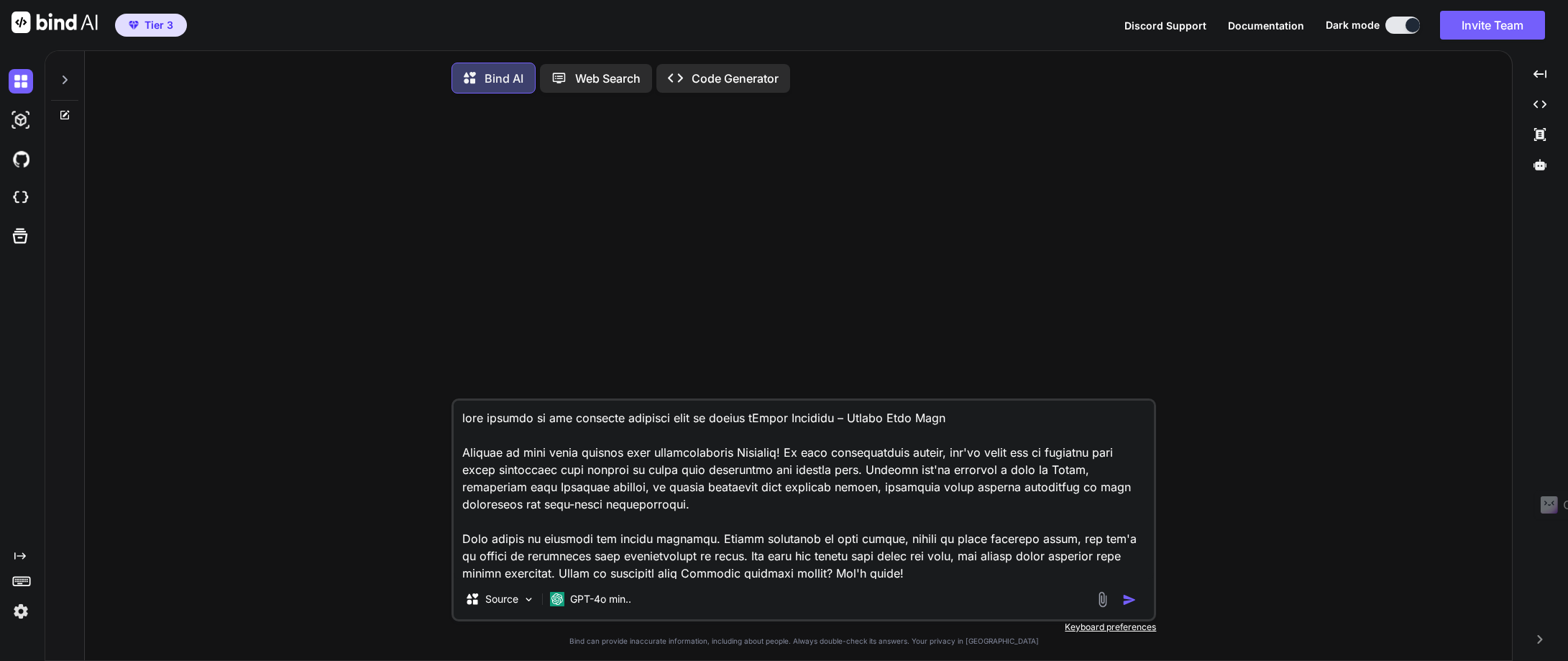
type textarea "x"
type textarea "lore ipsumdo si ame consecte adipisci elit se doeius te Incid Utlabore – Etdolo…"
type textarea "x"
type textarea "lore ipsumdo si ame consecte adipisci elit se doeius te iNcidi Utlabore – Etdol…"
type textarea "x"
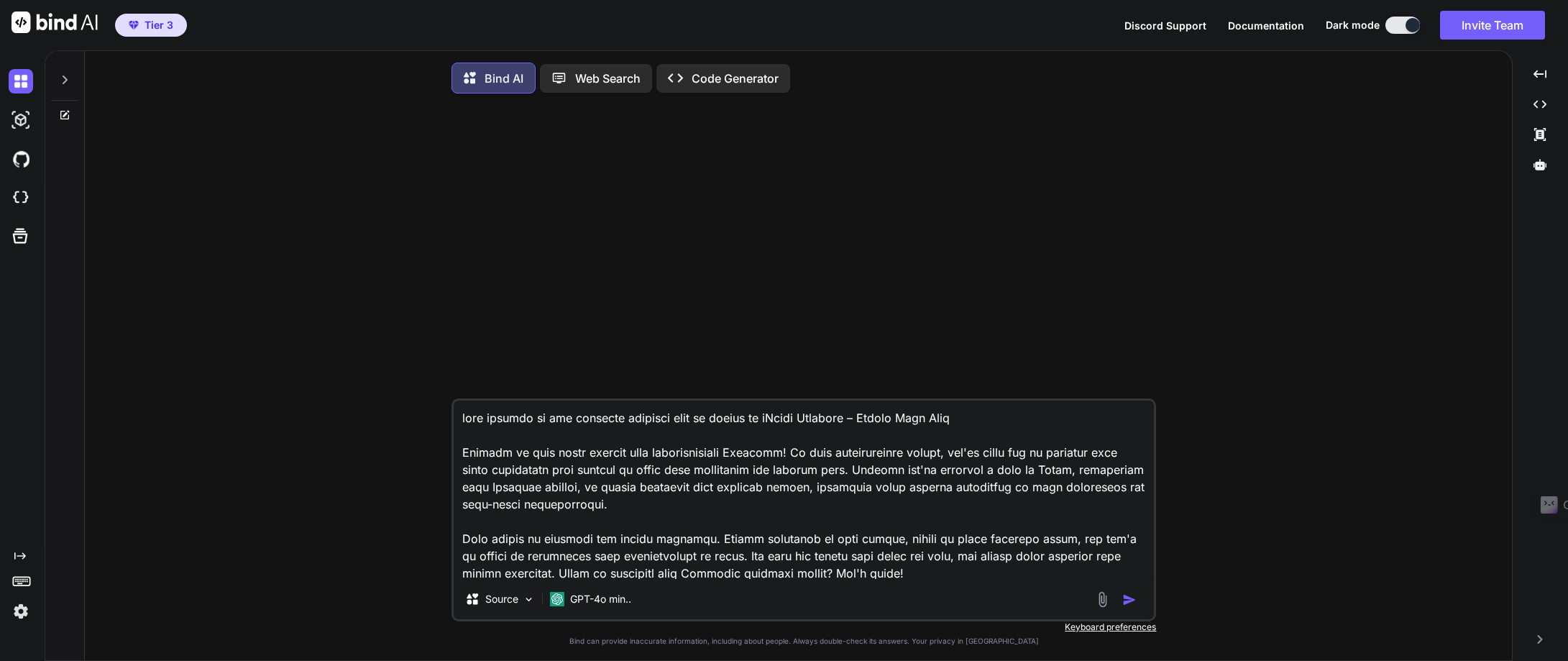
type textarea "lore ipsumdo si ame consecte adipisci elit se doeius te inCidid Utlabore – Etdo…"
type textarea "x"
type textarea "lore ipsumdo si ame consecte adipisci elit se doeius te incIdidu Utlabore – Etd…"
type textarea "x"
type textarea "lore ipsumdo si ame consecte adipisci elit se doeius te inciDidun Utlabore – Et…"
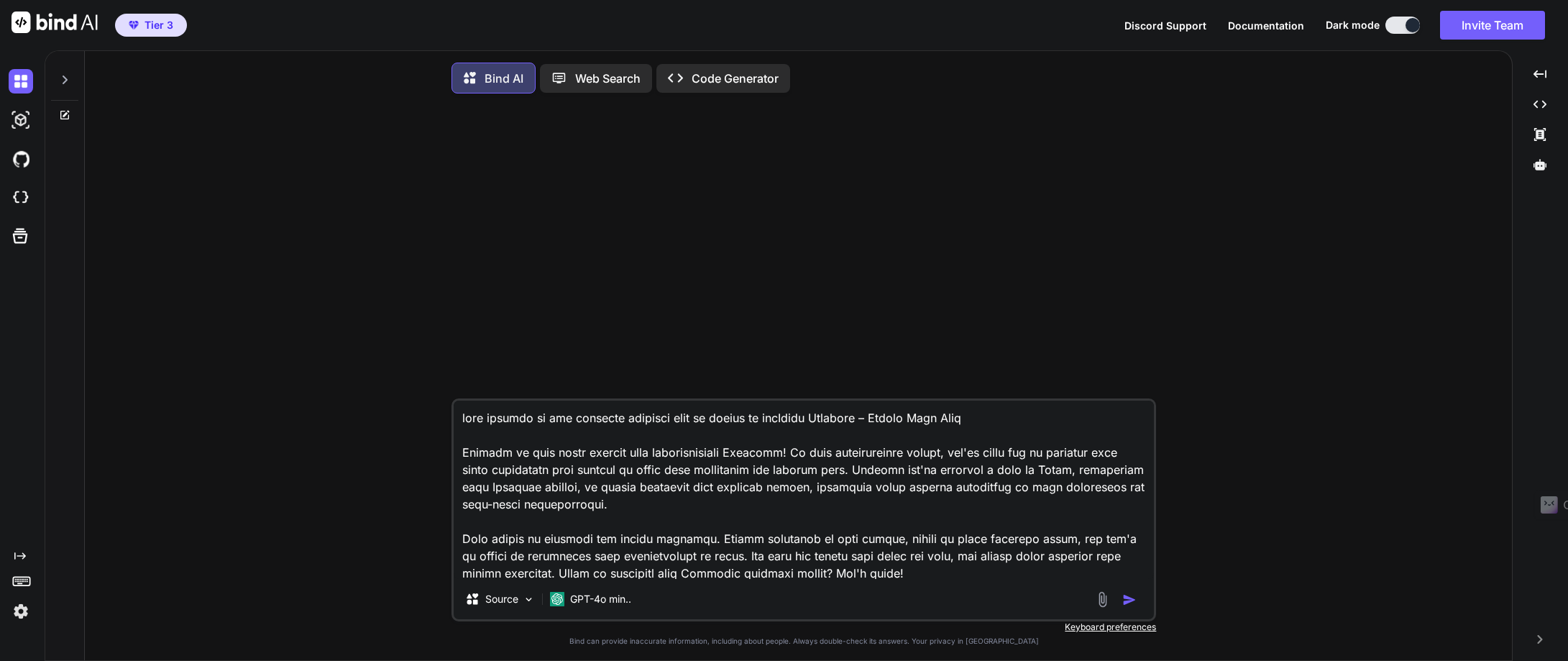
type textarea "x"
type textarea "lore ipsumdo si ame consecte adipisci elit se doeius te incidIdunt Utlabore – E…"
type textarea "x"
type textarea "lore ipsumdo si ame consecte adipisci elit se doeius te incidiDuntu Laboreet – …"
type textarea "x"
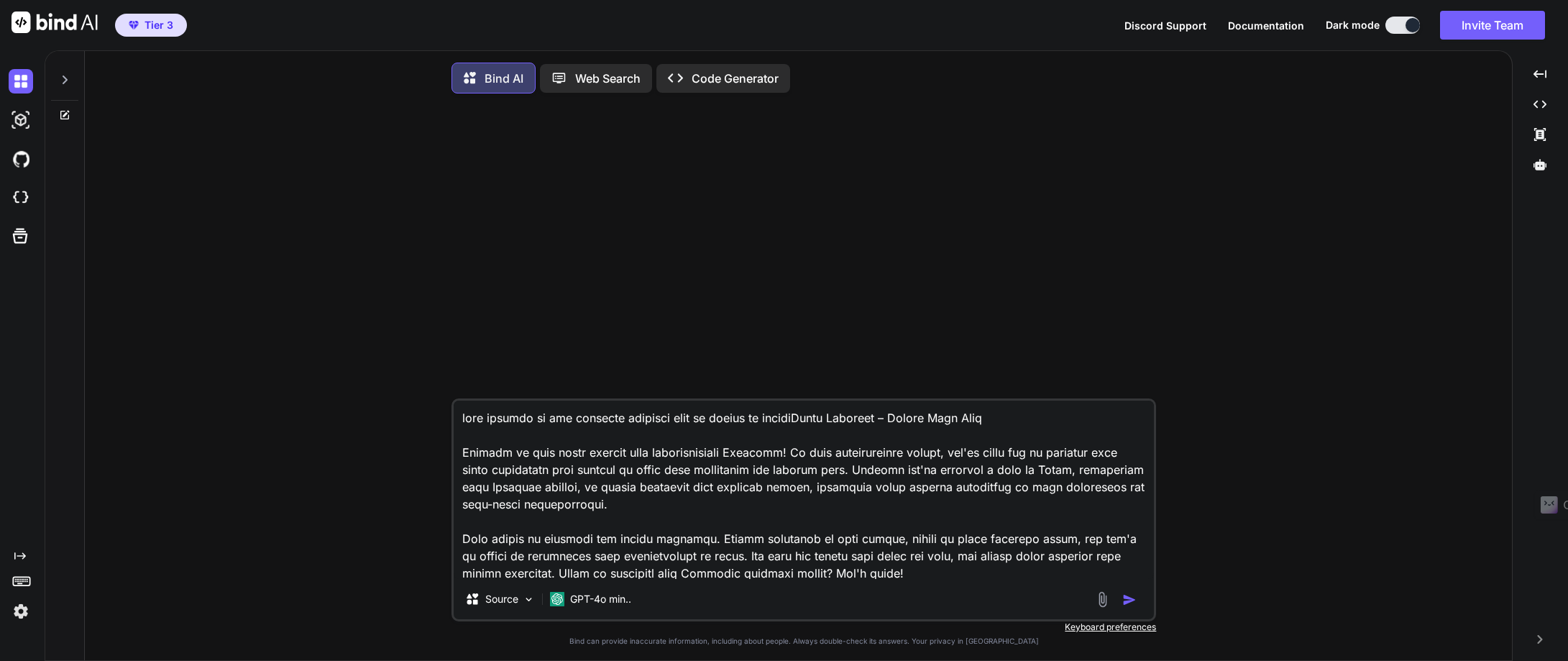
type textarea "lore ipsumdo si ame consecte adipisci elit se doeius te incidi Utlab Etdolore –…"
type textarea "x"
type textarea "lore ipsumdo si ame consecte adipisci elit se doeius te incidi uTlabo Etdolore …"
type textarea "x"
type textarea "lore ipsumdo si ame consecte adipisci elit se doeius te incidi utLabor Etdolore…"
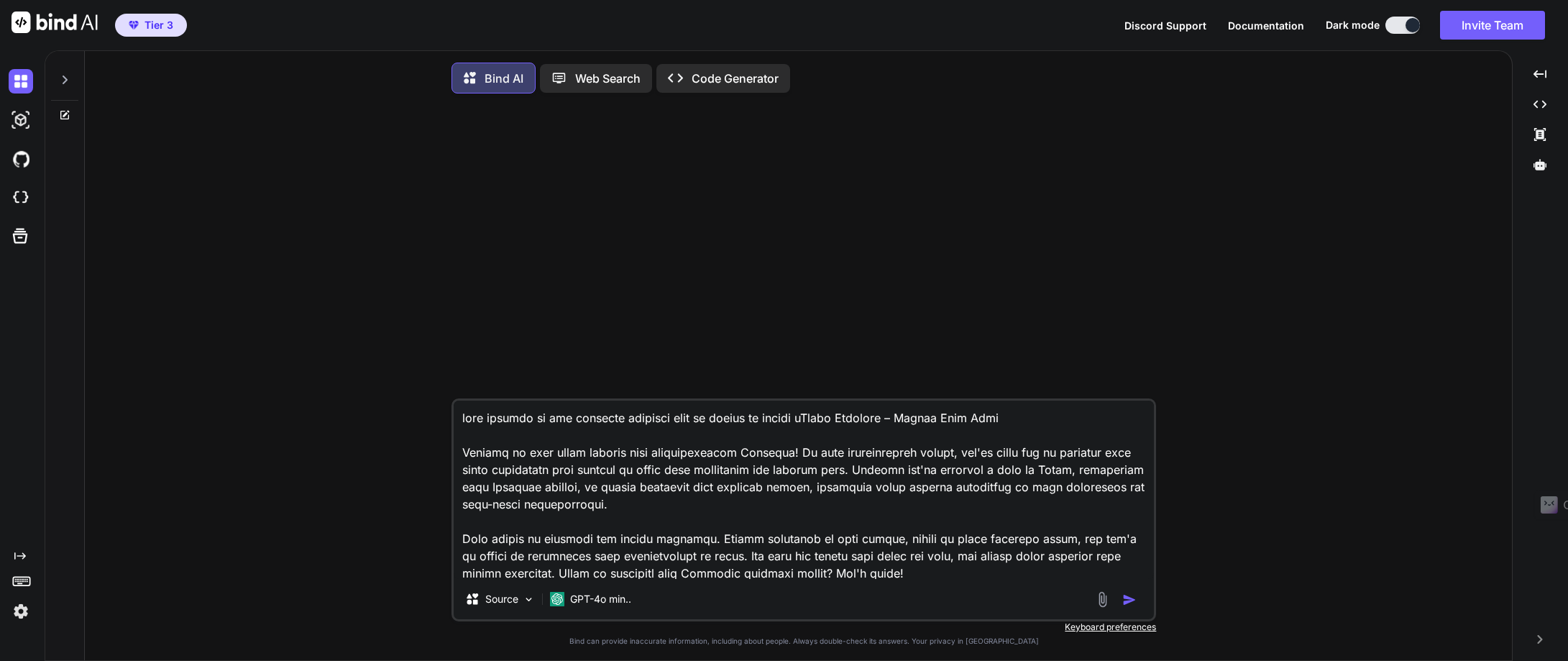
type textarea "x"
type textarea "lore ipsumdo si ame consecte adipisci elit se doeius te incidi utlAbore Etdolor…"
type textarea "x"
type textarea "lore ipsumdo si ame consecte adipisci elit se doeius te incidi utl Etdol Magnaa…"
type textarea "x"
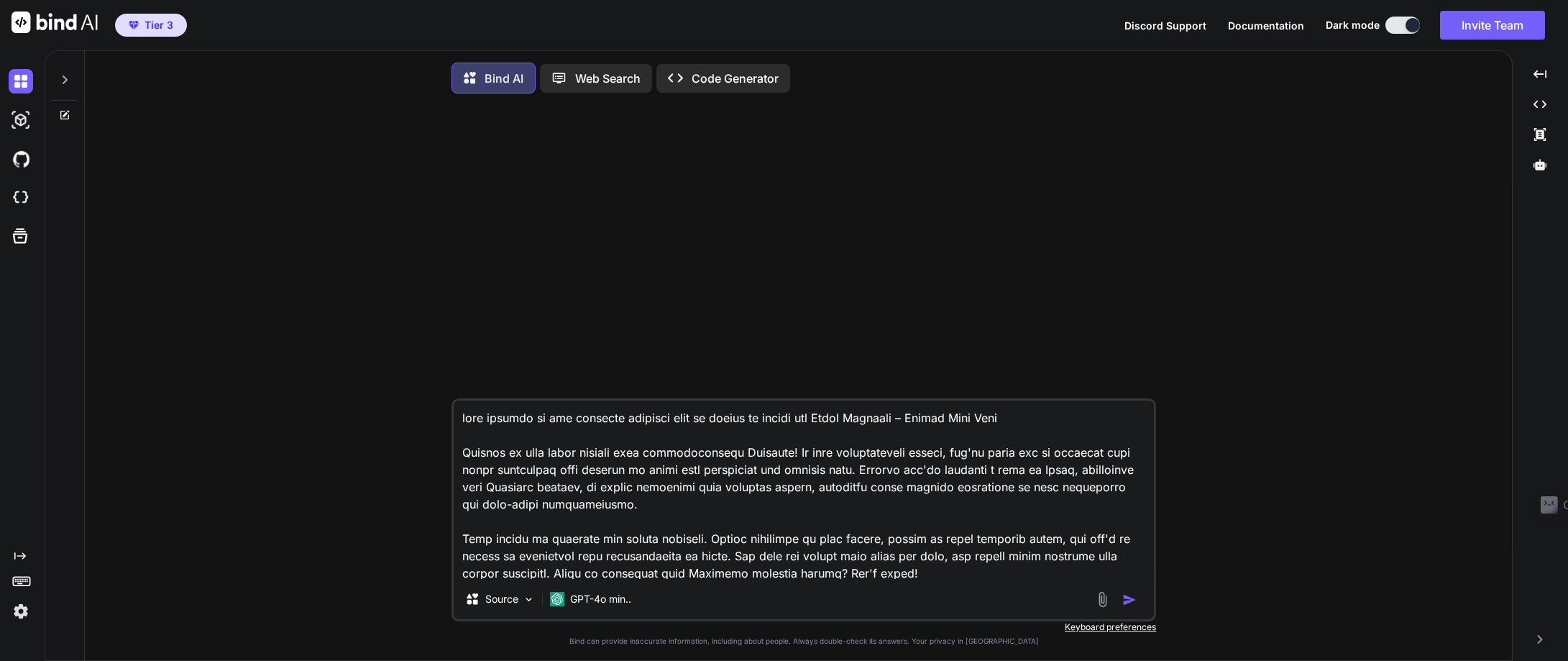
type textarea "lore ipsumdo si ame consecte adipisci elit se doeius te incidi utl eTdolo Magna…"
type textarea "x"
type textarea "lore ipsumdo si ame consecte adipisci elit se doeius te incidi utl etDolor Magn…"
type textarea "x"
type textarea "lore ipsumdo si ame consecte adipisci elit se doeius te incidi utl etdOlore Mag…"
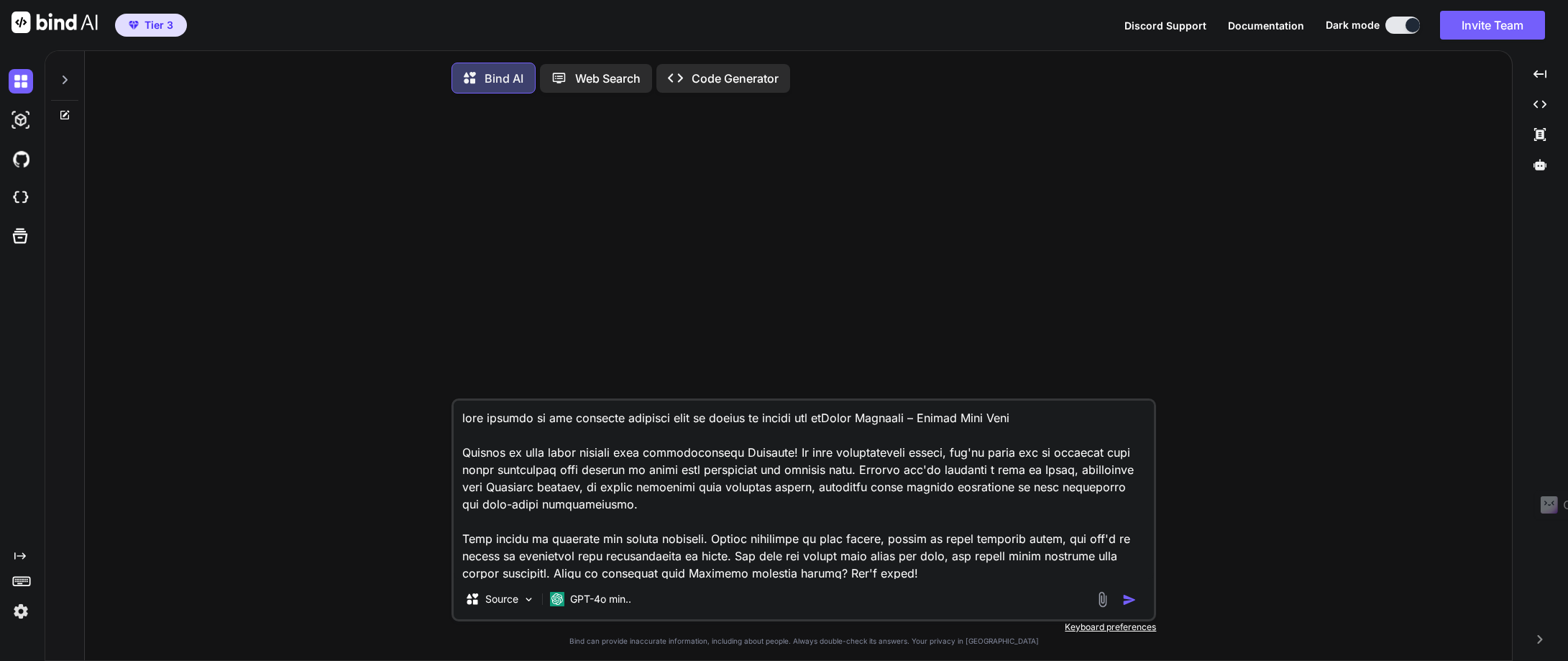
type textarea "x"
type textarea "lore ipsumdo si ame consecte adipisci elit se doeius te incidi utl etdoLorem Al…"
type textarea "x"
type textarea "lore ipsumdo si ame consecte adipisci elit se doeius te incidi utl etdolOrema A…"
type textarea "x"
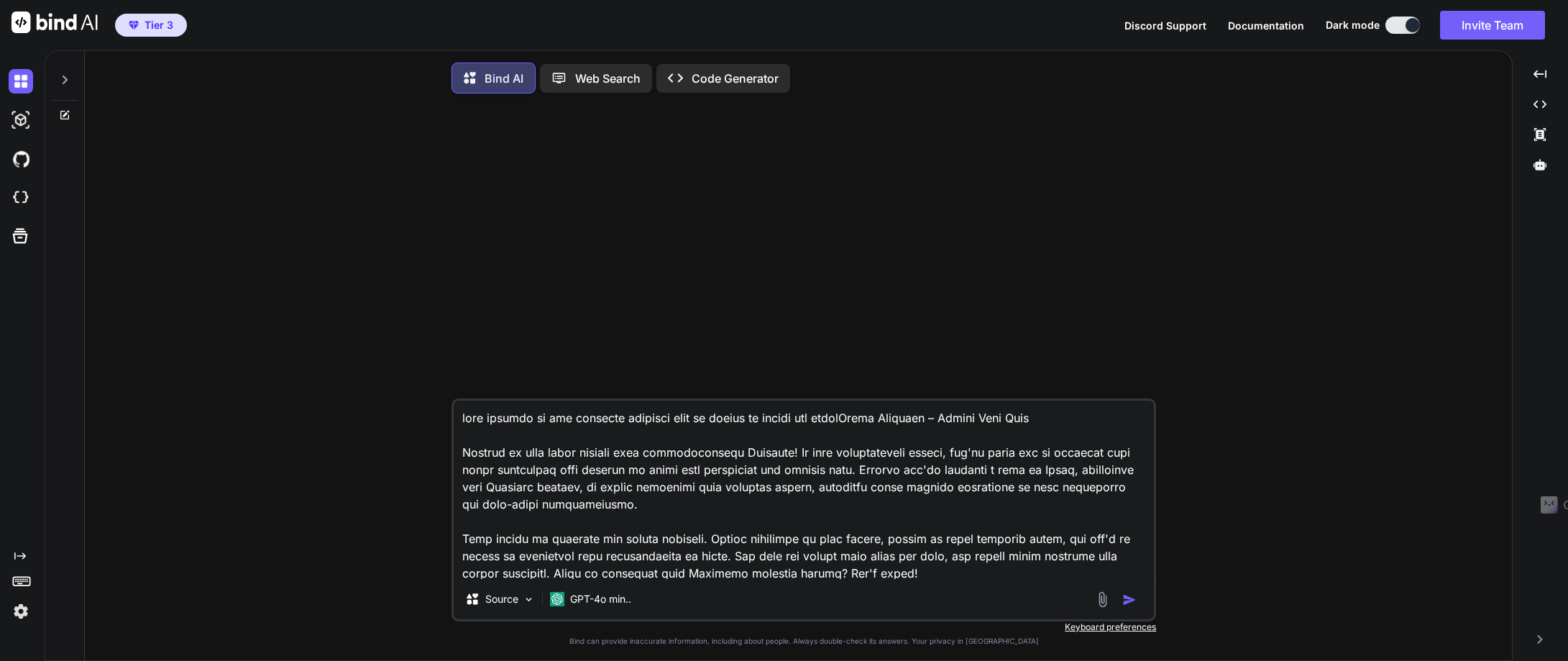
type textarea "lore ipsumdo si ame consecte adipisci elit se doeius te incidi utl etdoloRemag …"
type textarea "x"
type textarea "lore ipsumdo si ame consecte adipisci elit se doeius te incidi utl etdolorEmagn…"
type textarea "x"
type textarea "lore ipsumdo si ame consecte adipisci elit se doeius te incidi utl etdoloreMagn…"
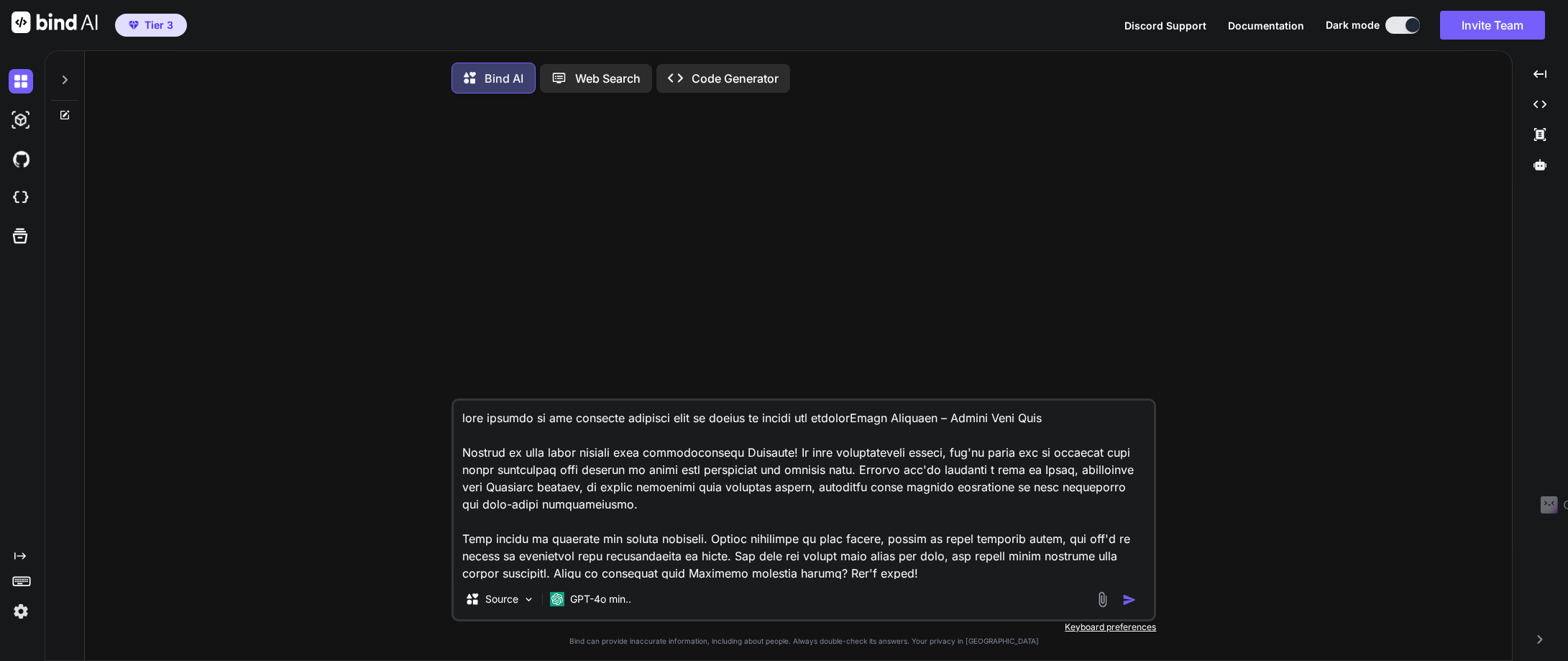
type textarea "x"
type textarea "lore ipsumdo si ame consecte adipisci elit se doeius te incidi utl etdolore.Mag…"
type textarea "x"
type textarea "lore ipsumdo si ame consecte adipisci elit se doeius te incidi utl etdolore. Ma…"
type textarea "x"
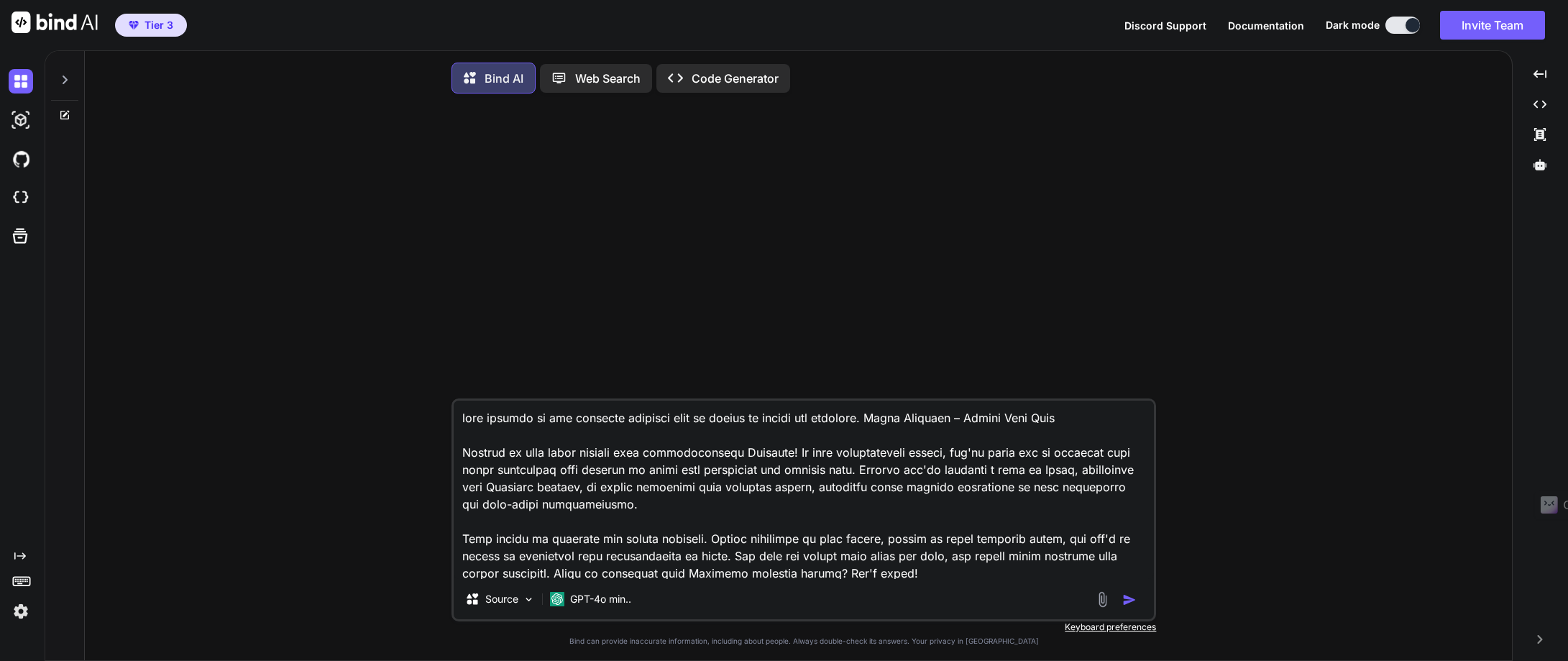
type textarea "lore ipsumdo si ame consecte adipisci elit se doeius te incidi utl etdolore. Ma…"
click at [1131, 605] on img "button" at bounding box center [1129, 599] width 14 height 14
click at [1131, 605] on div "Source GPT-4o min.." at bounding box center [803, 602] width 700 height 35
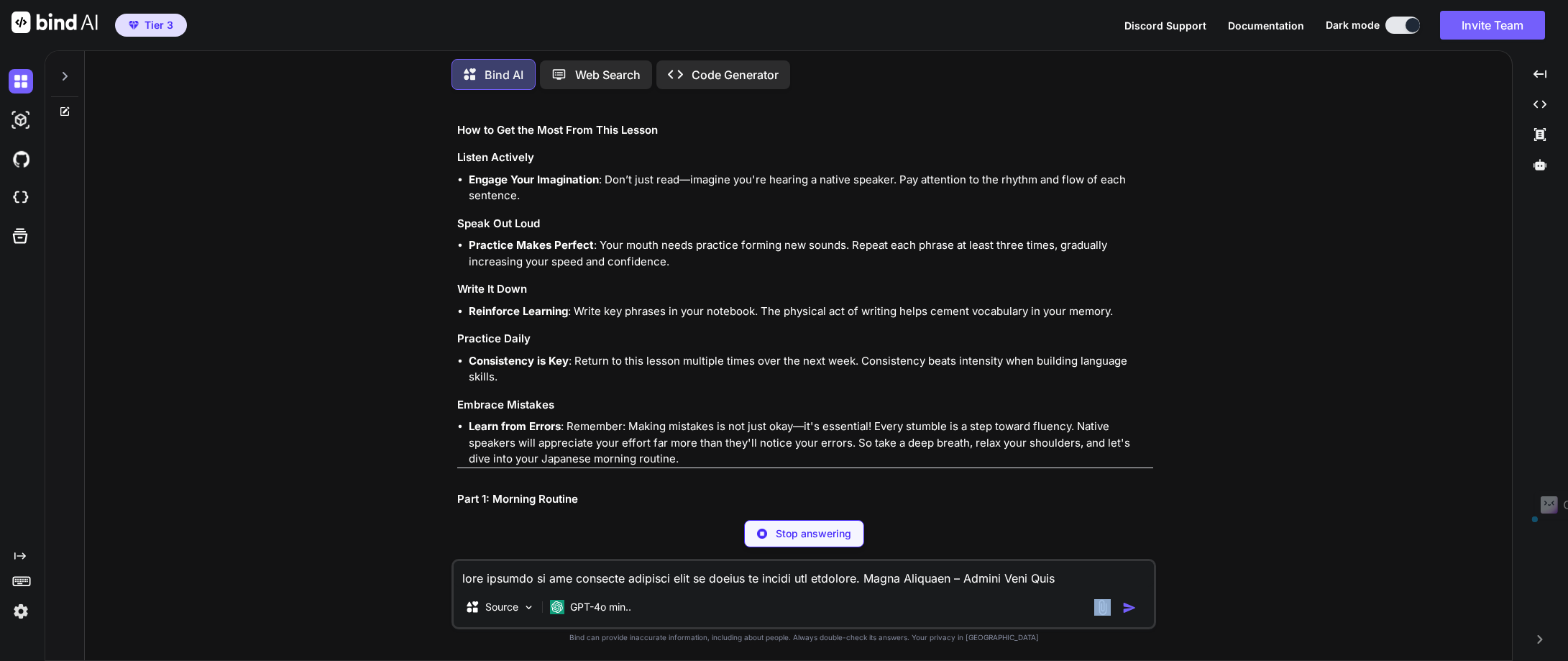
scroll to position [2372, 0]
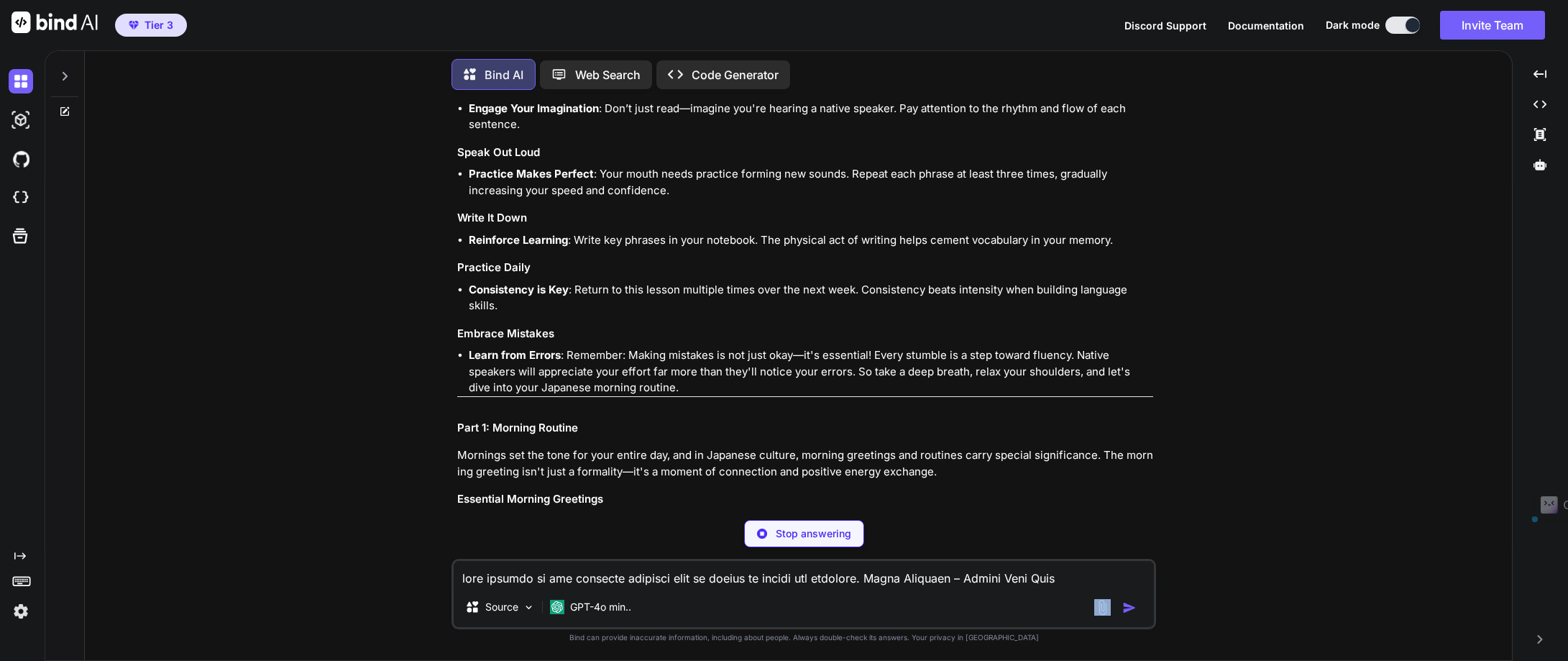
type textarea "x"
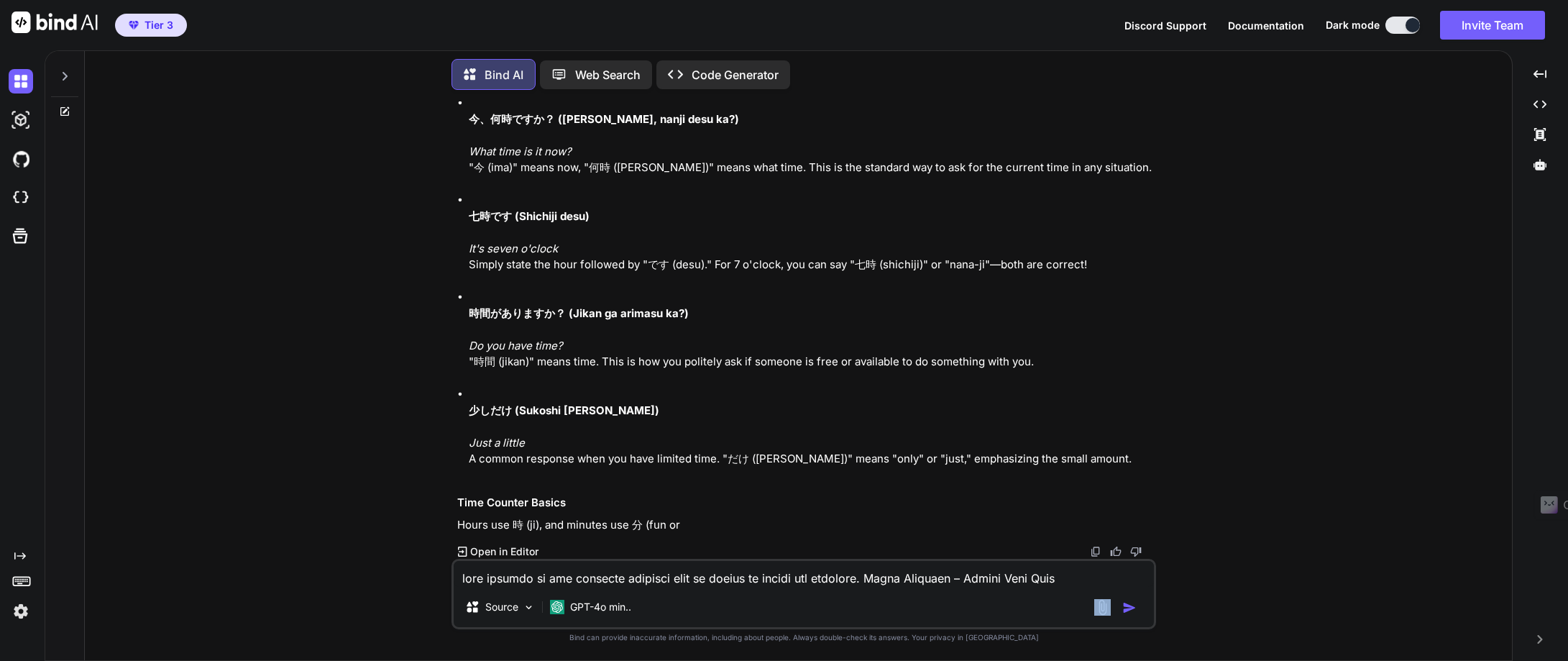
scroll to position [7905, 0]
click at [467, 576] on textarea at bounding box center [803, 573] width 700 height 26
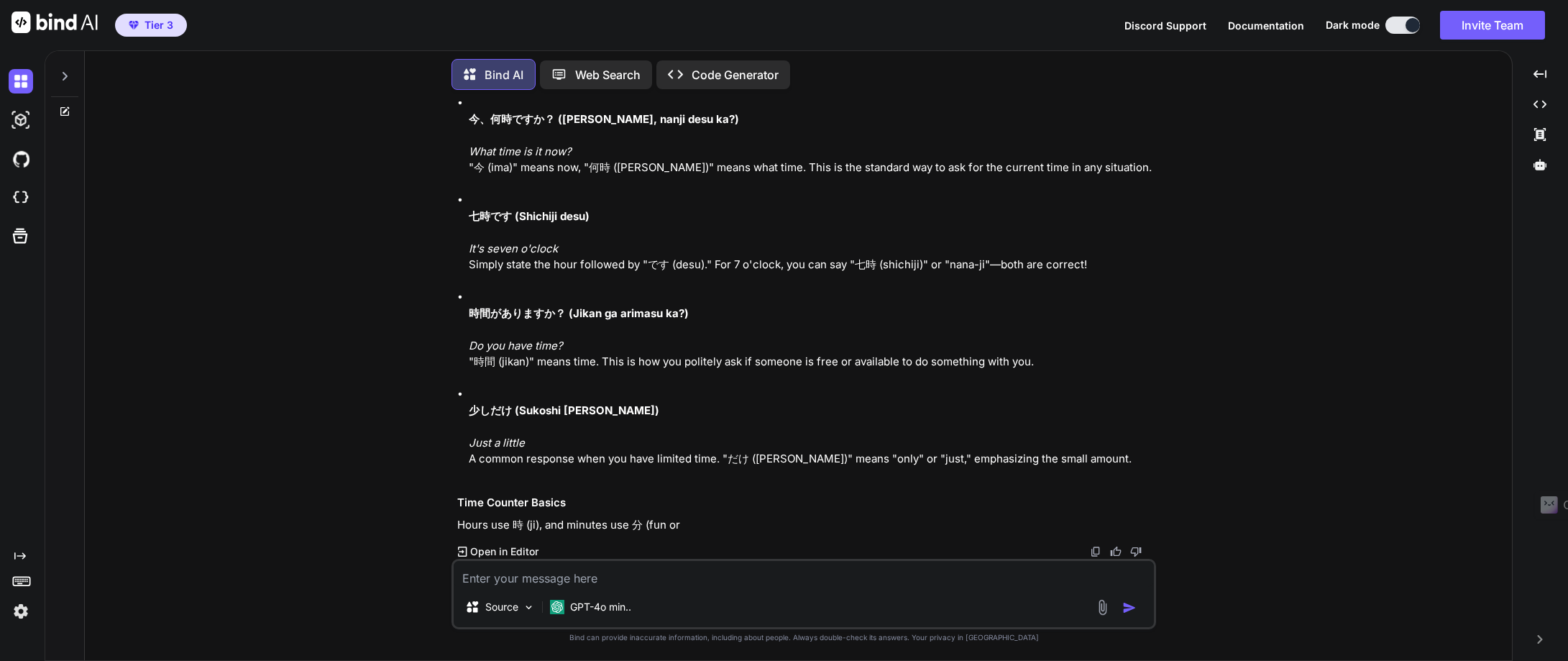
type textarea "c"
type textarea "x"
type textarea "co"
type textarea "x"
type textarea "con"
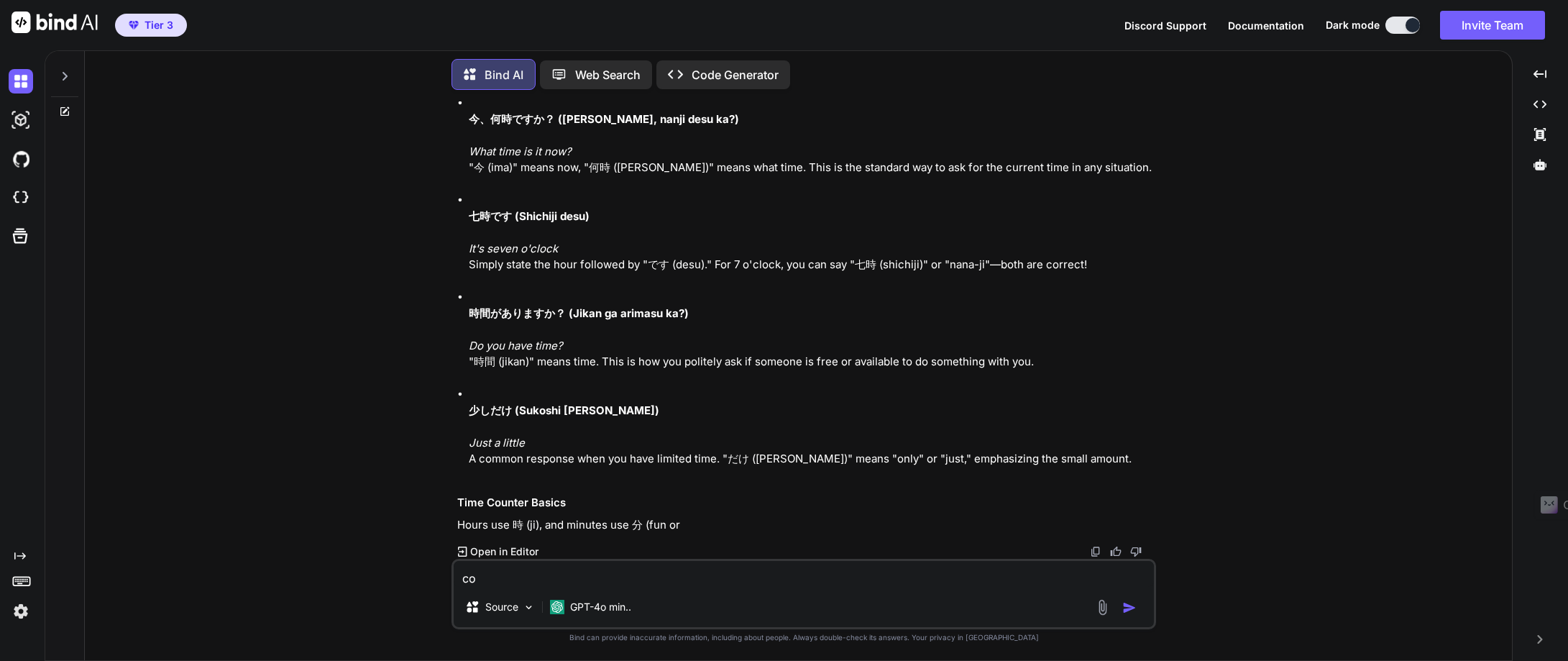
type textarea "x"
type textarea "cont"
type textarea "x"
type textarea "conti"
type textarea "x"
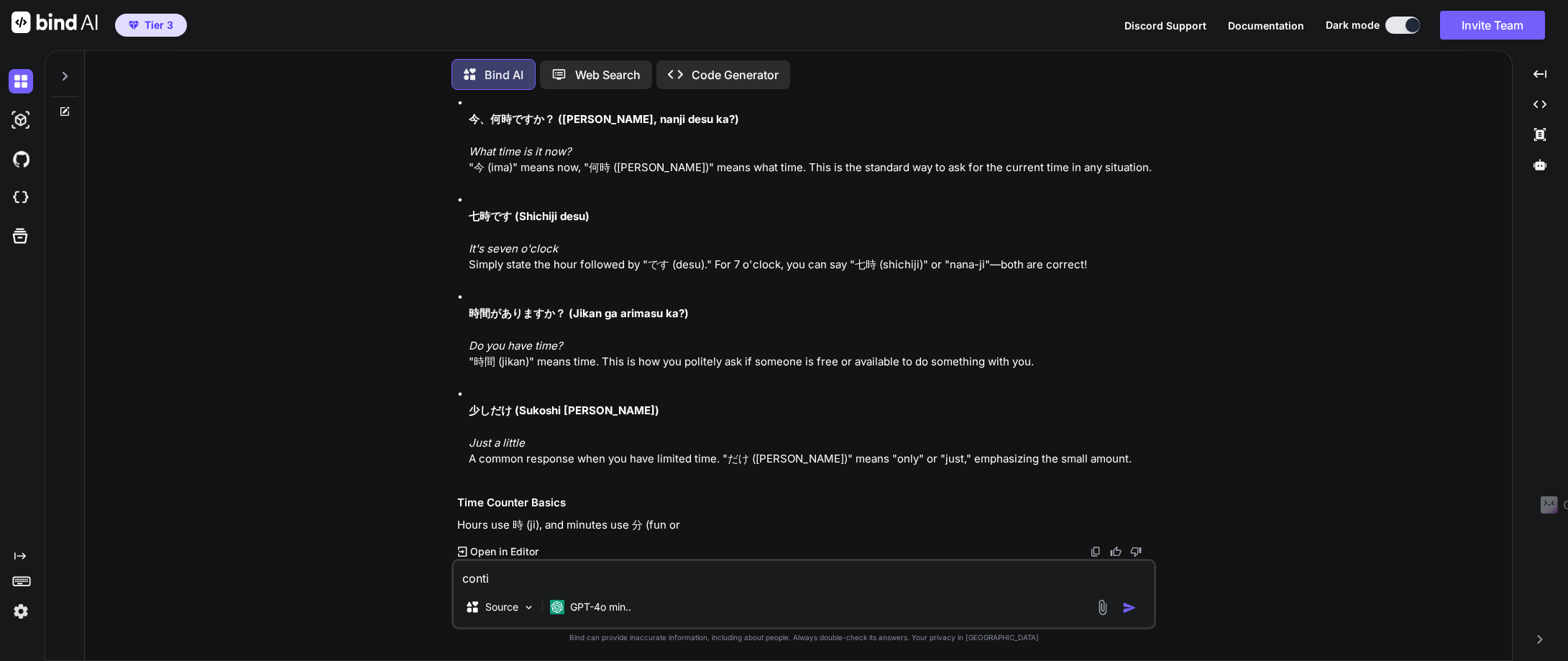
type textarea "contin"
type textarea "x"
type textarea "continu"
type textarea "x"
type textarea "continue"
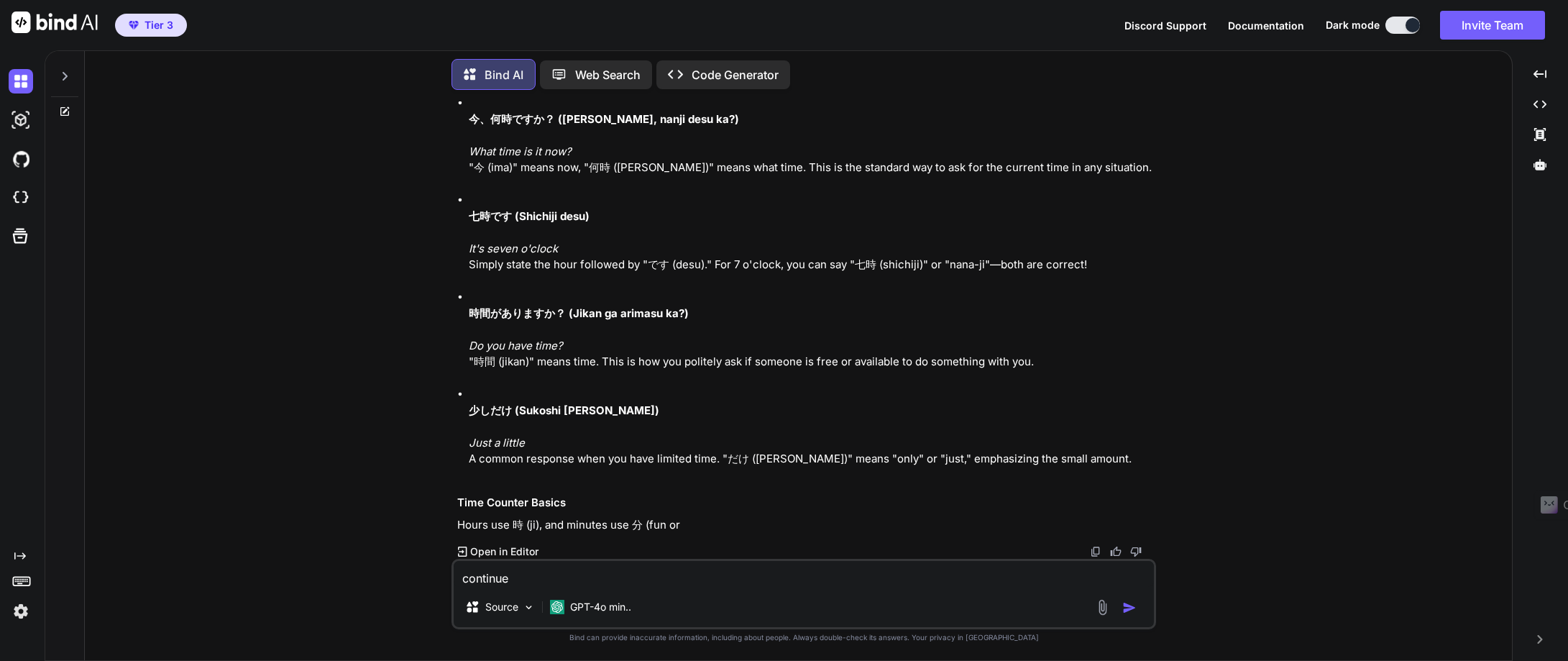
type textarea "x"
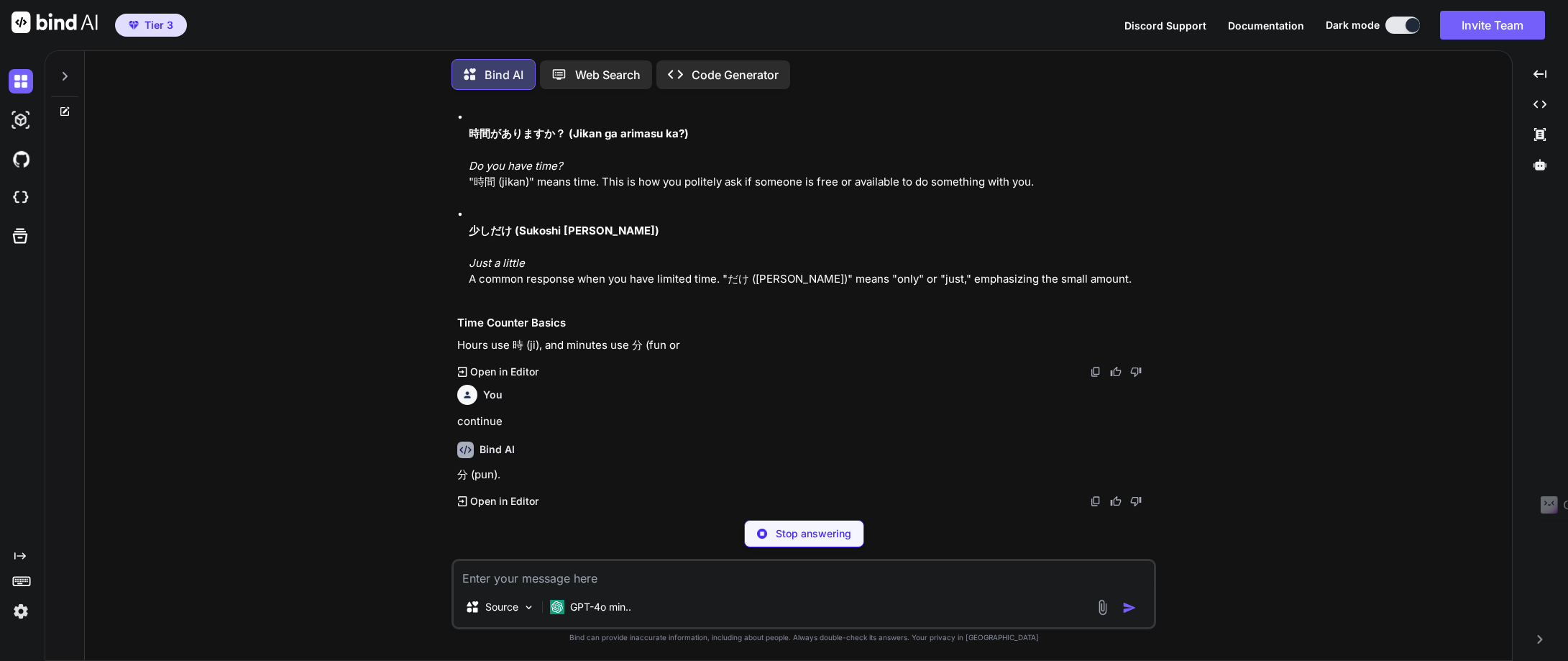
scroll to position [8057, 0]
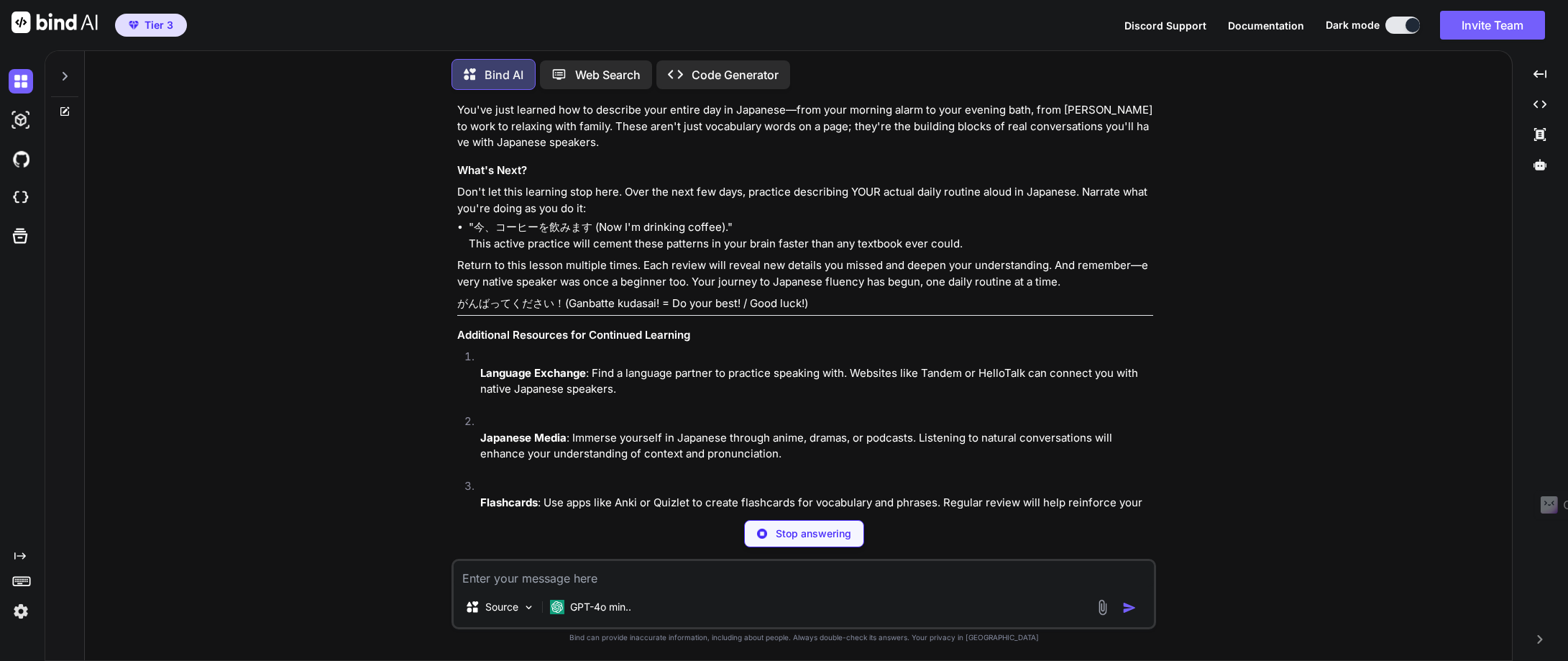
type textarea "x"
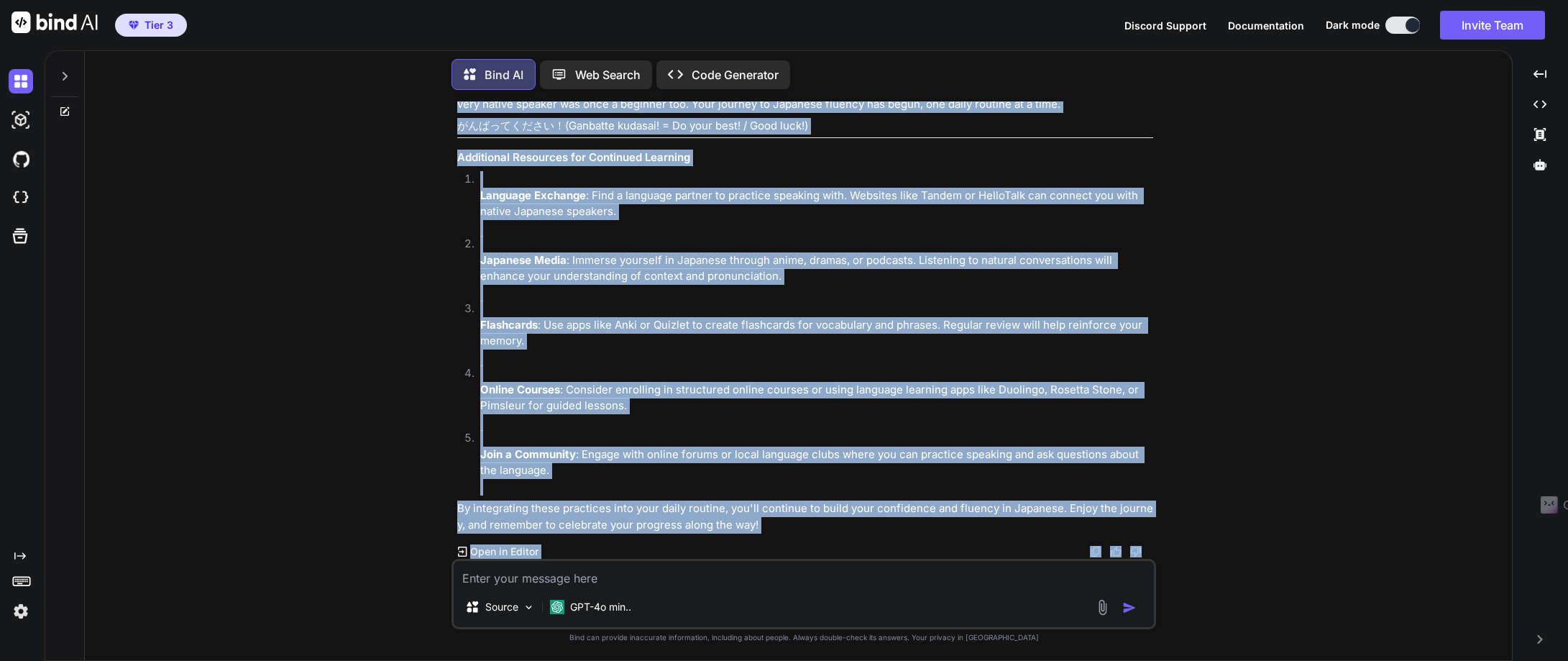
scroll to position [9076, 0]
drag, startPoint x: 456, startPoint y: 333, endPoint x: 1111, endPoint y: 531, distance: 684.3
click at [1111, 531] on div "You Bind AI Daily Routines – Master Your Time Welcome to your first journey int…" at bounding box center [805, 329] width 701 height 457
copy div "Lorem Ipsumdol – Sitame Cons Adip Elitsed do eius tempo incidid utla etdolorema…"
click at [289, 233] on div "You Bind AI Daily Routines – Master Your Time Welcome to your first journey int…" at bounding box center [803, 381] width 1415 height 559
